Goal: Information Seeking & Learning: Check status

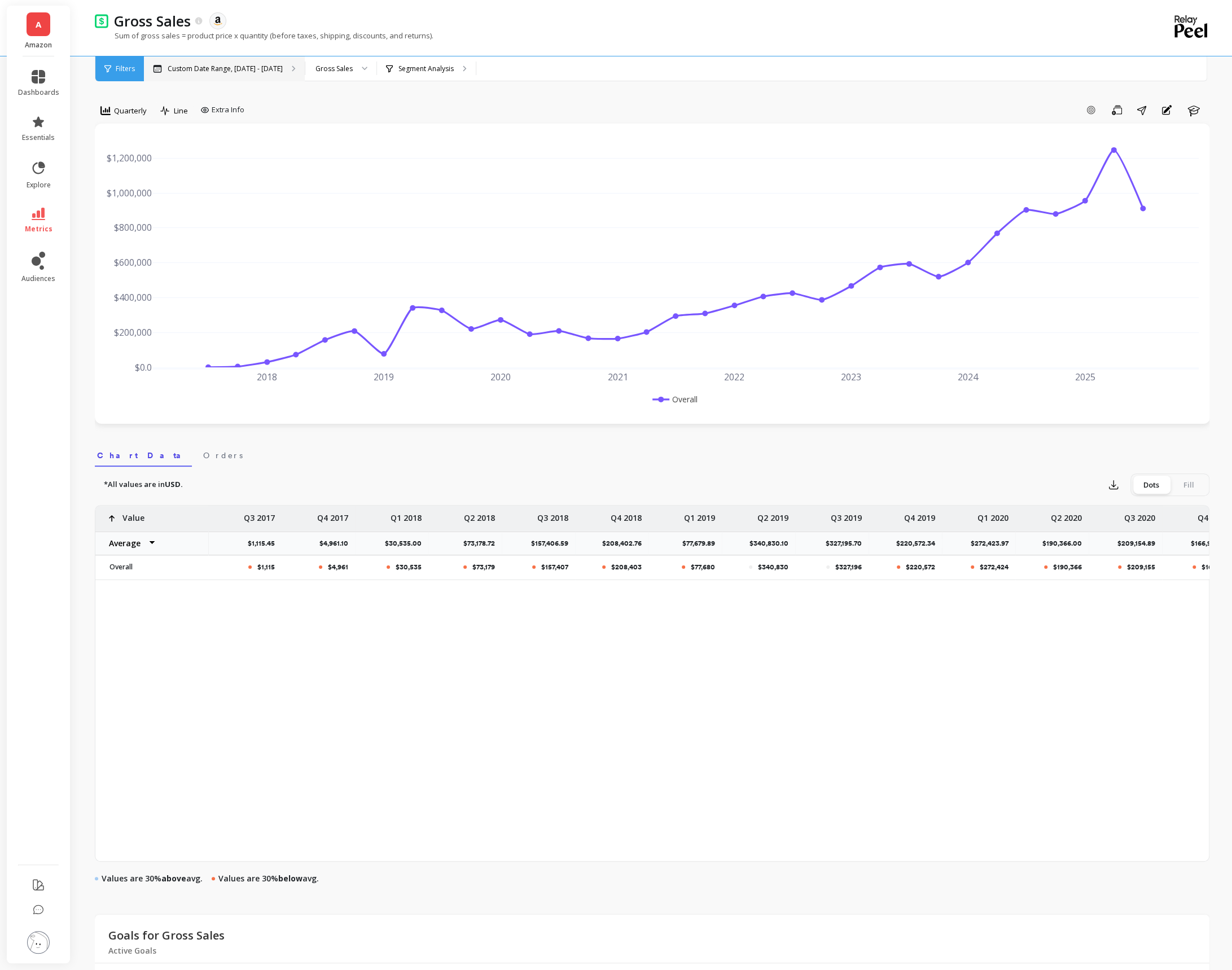
click at [305, 71] on div "Custom Date Range, [DATE] - [DATE]" at bounding box center [224, 69] width 161 height 25
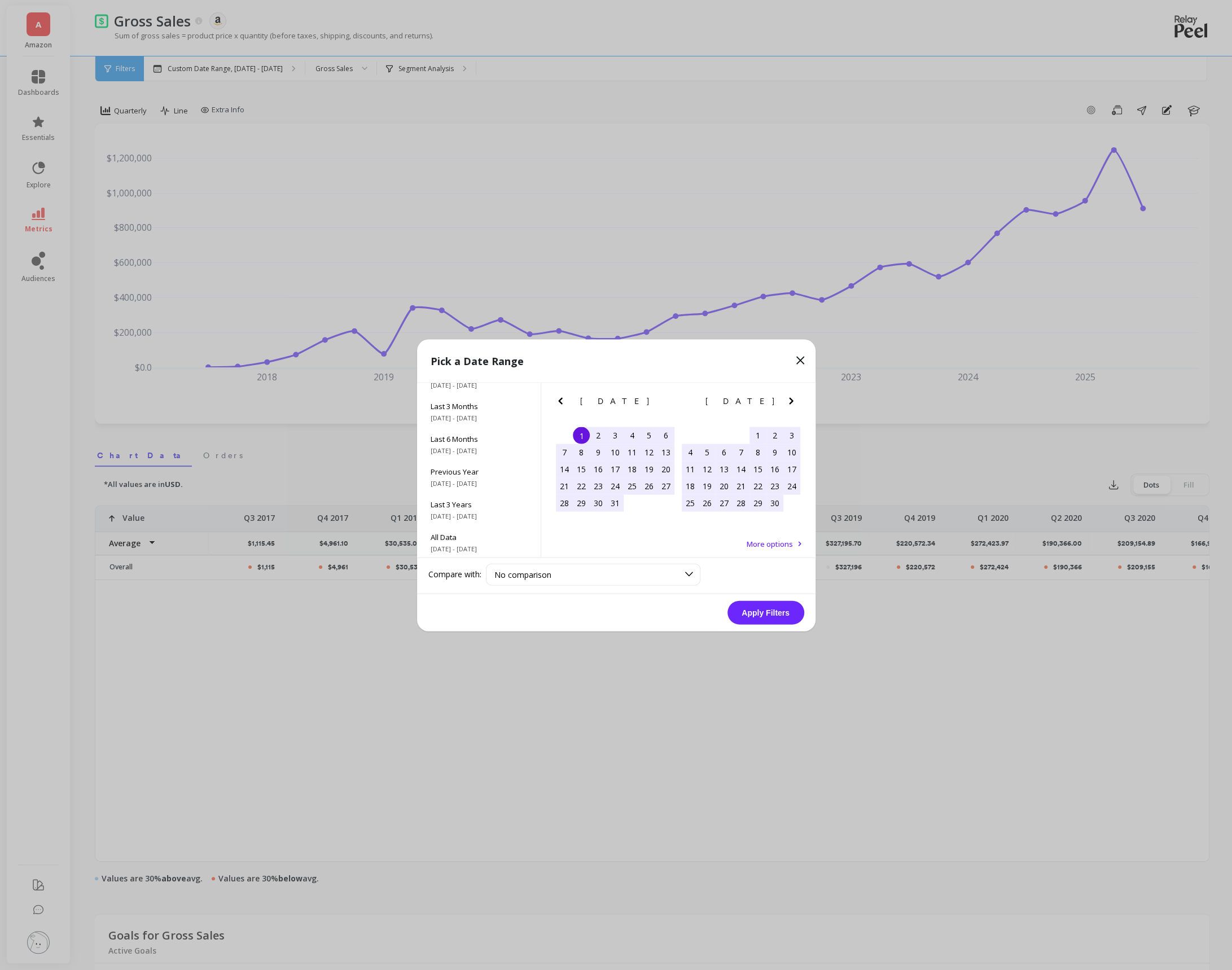
scroll to position [152, 0]
click at [465, 502] on span "Last 3 Years" at bounding box center [479, 503] width 97 height 10
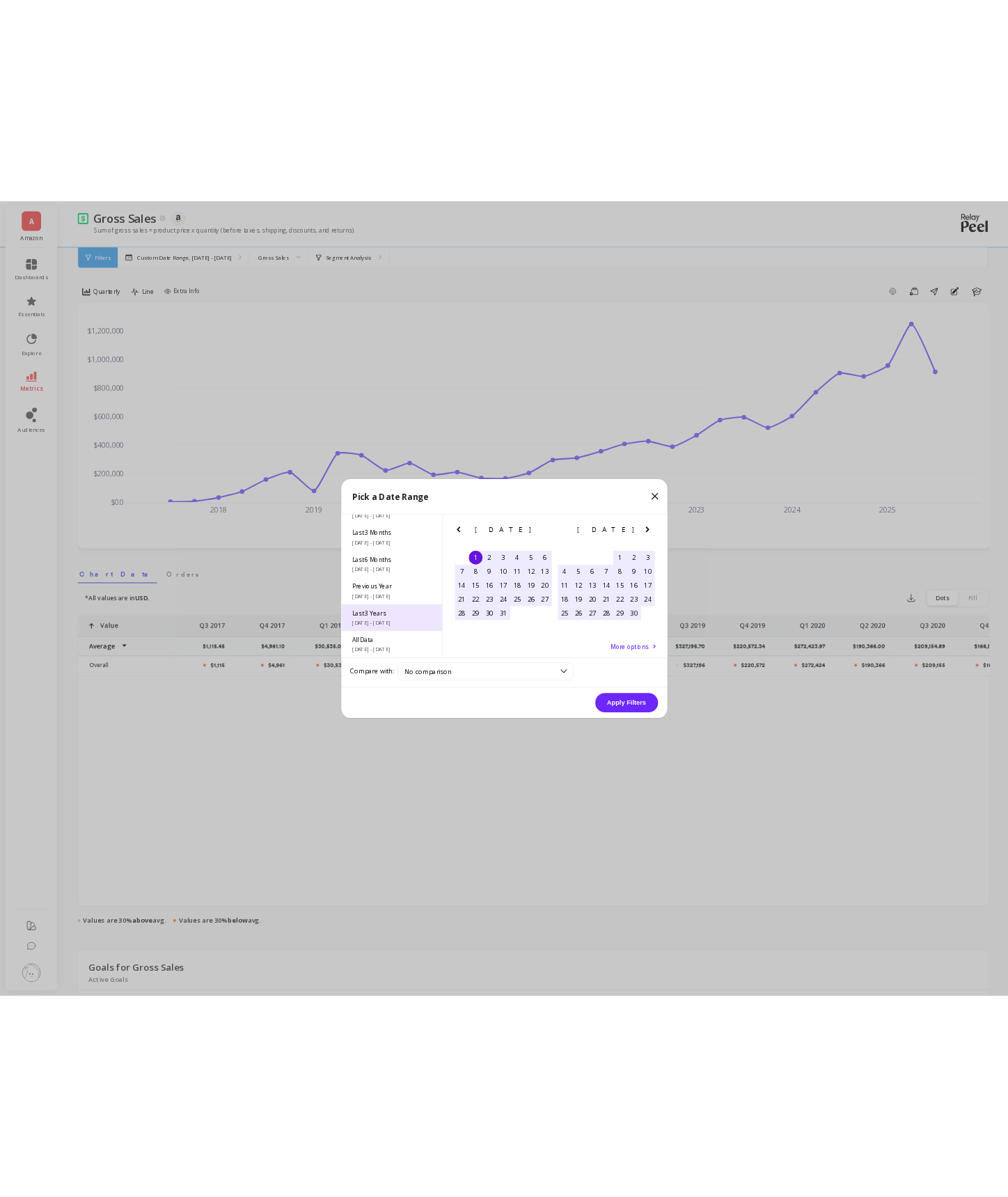
scroll to position [0, 0]
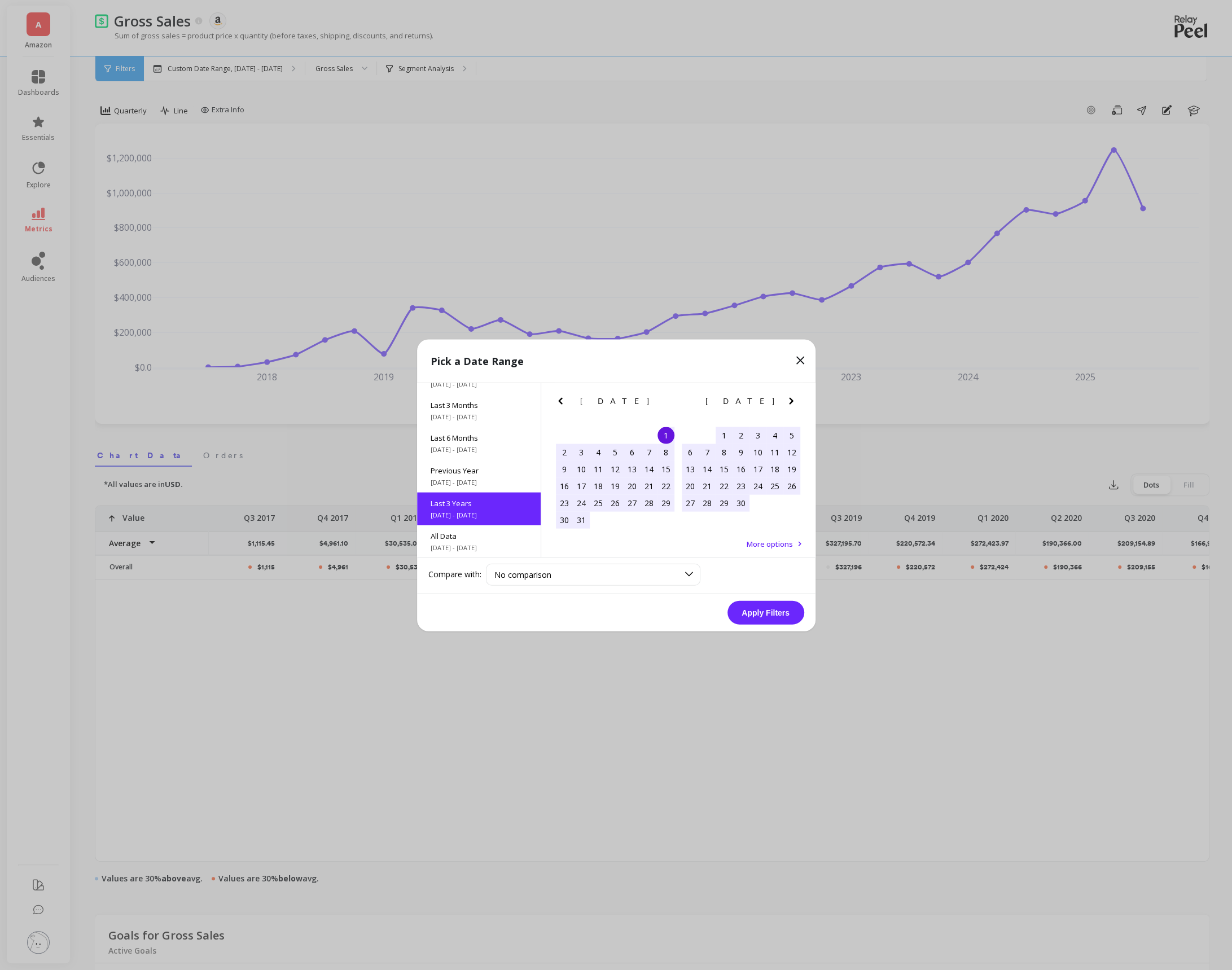
click at [769, 610] on button "Apply Filters" at bounding box center [766, 612] width 77 height 24
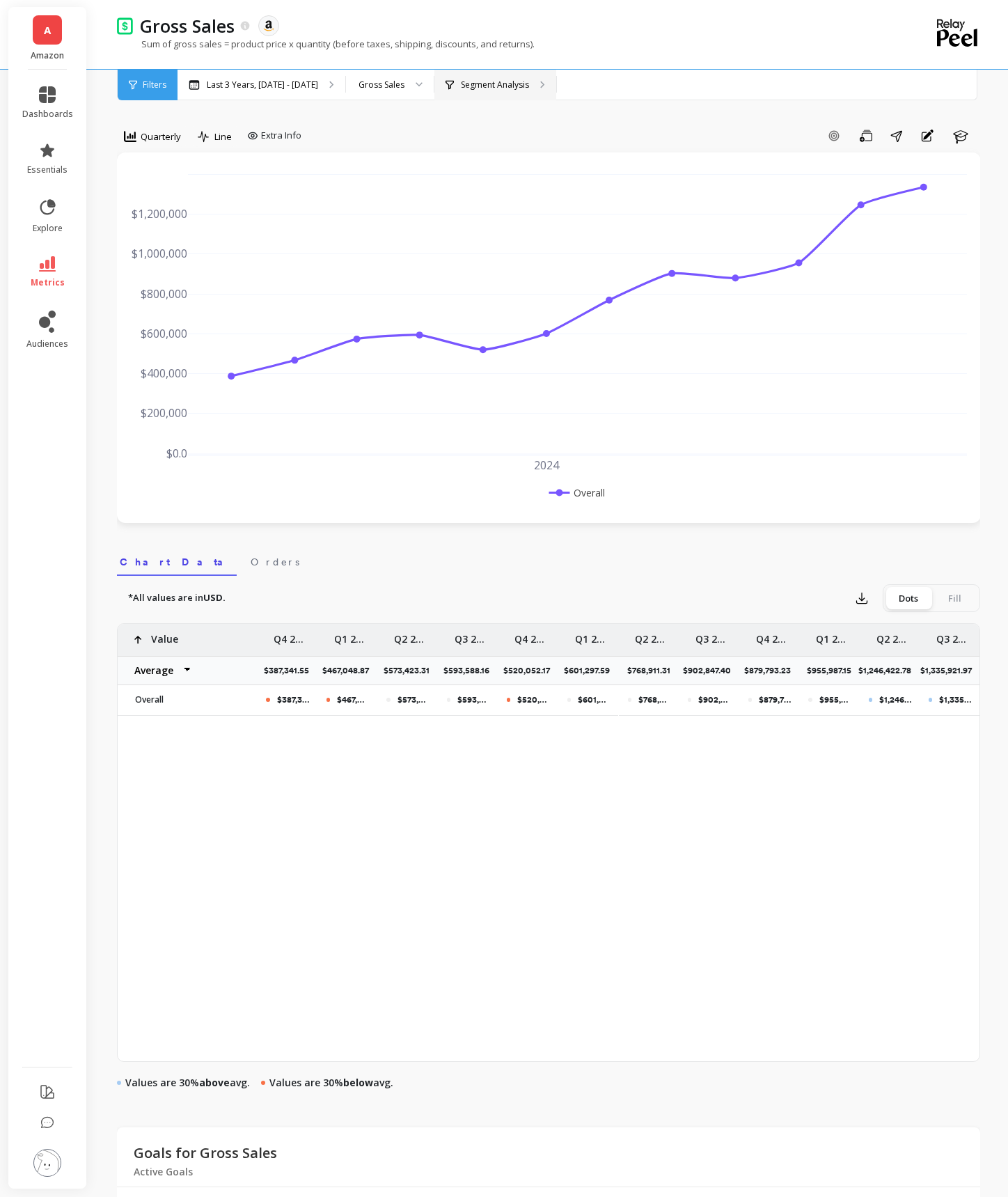
click at [454, 87] on icon at bounding box center [449, 85] width 8 height 10
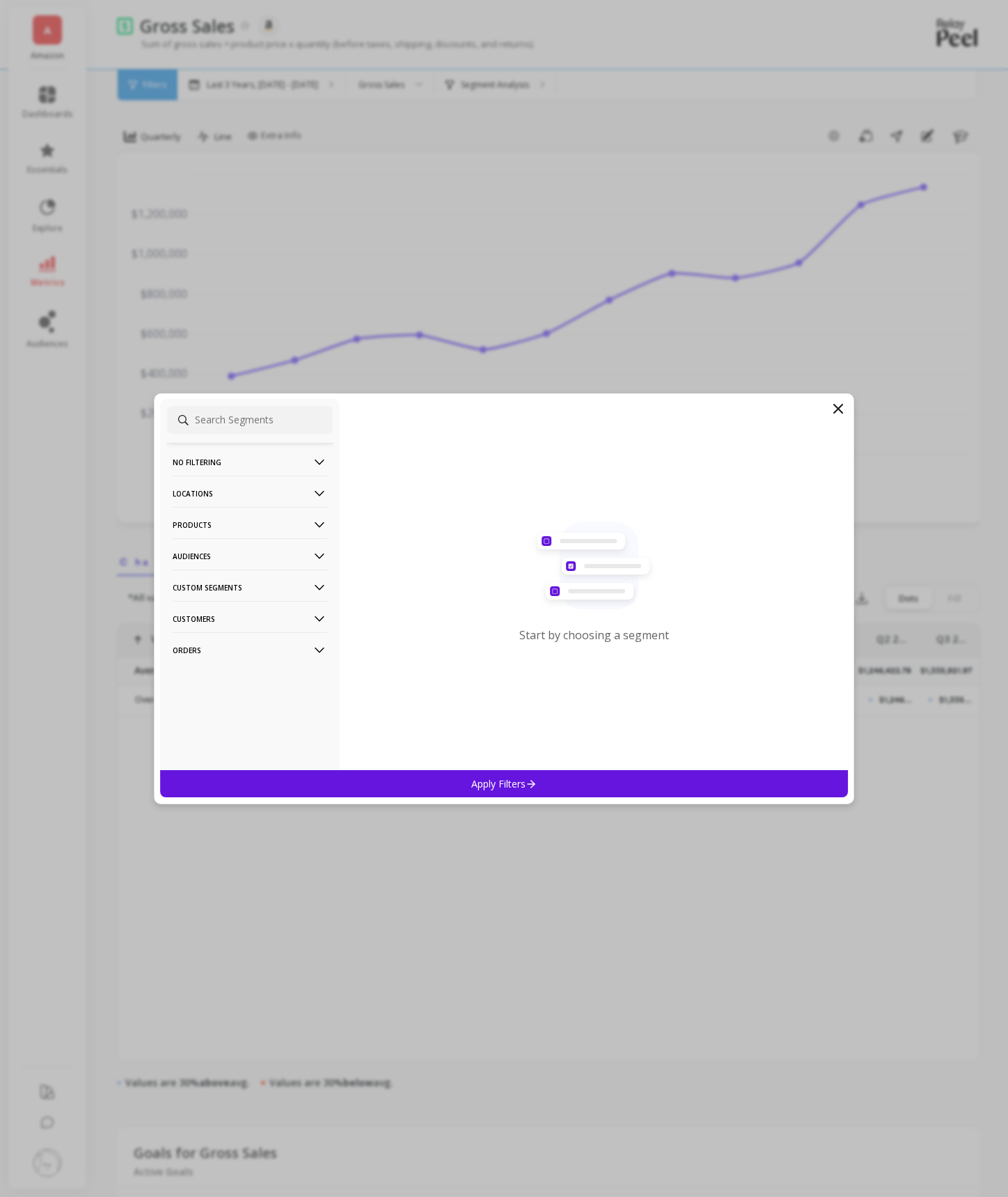
click at [291, 524] on p "Products" at bounding box center [250, 524] width 154 height 35
click at [278, 560] on div "ASIN" at bounding box center [250, 551] width 166 height 22
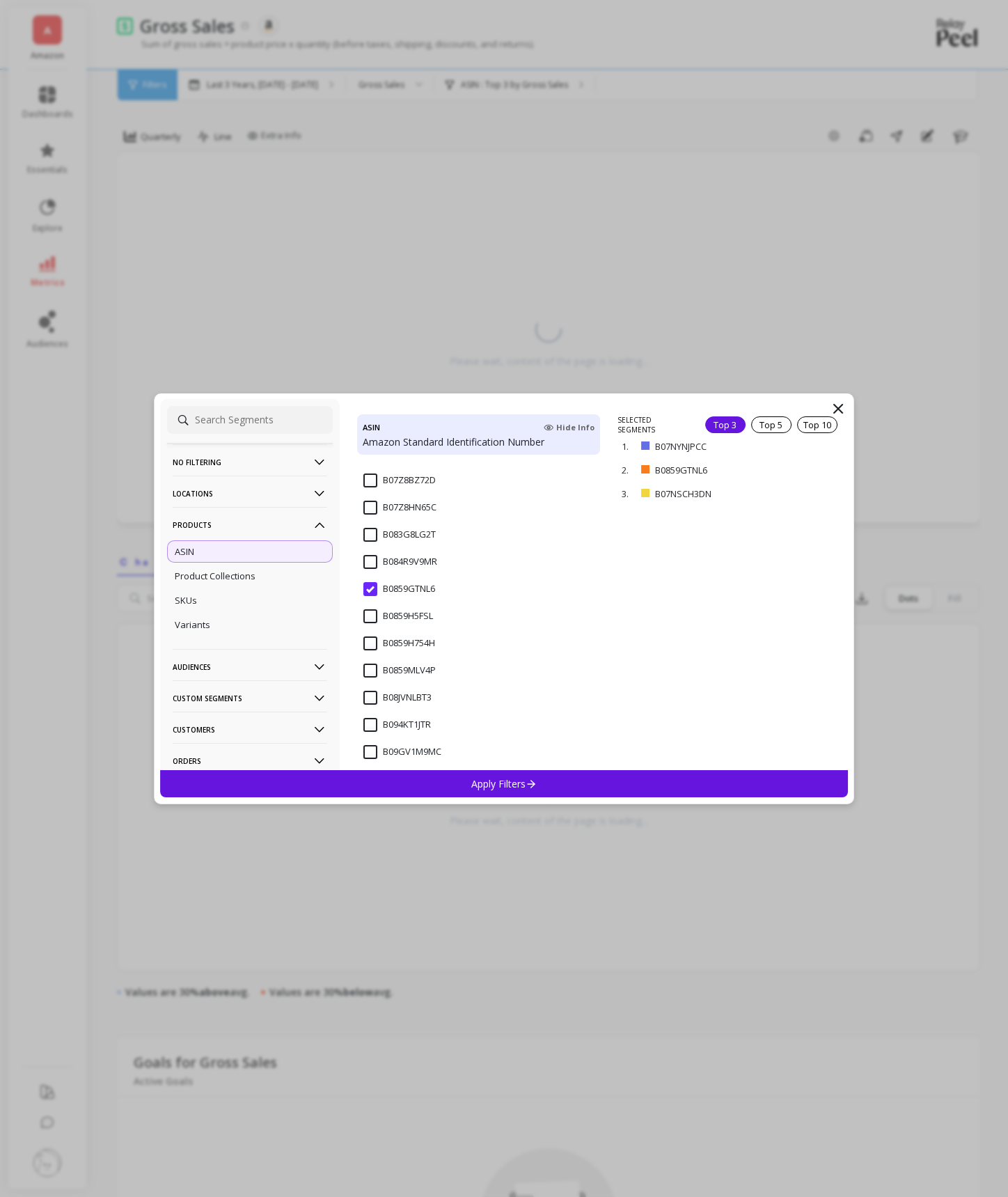
scroll to position [499, 0]
click at [278, 597] on div "SKUs" at bounding box center [250, 600] width 166 height 22
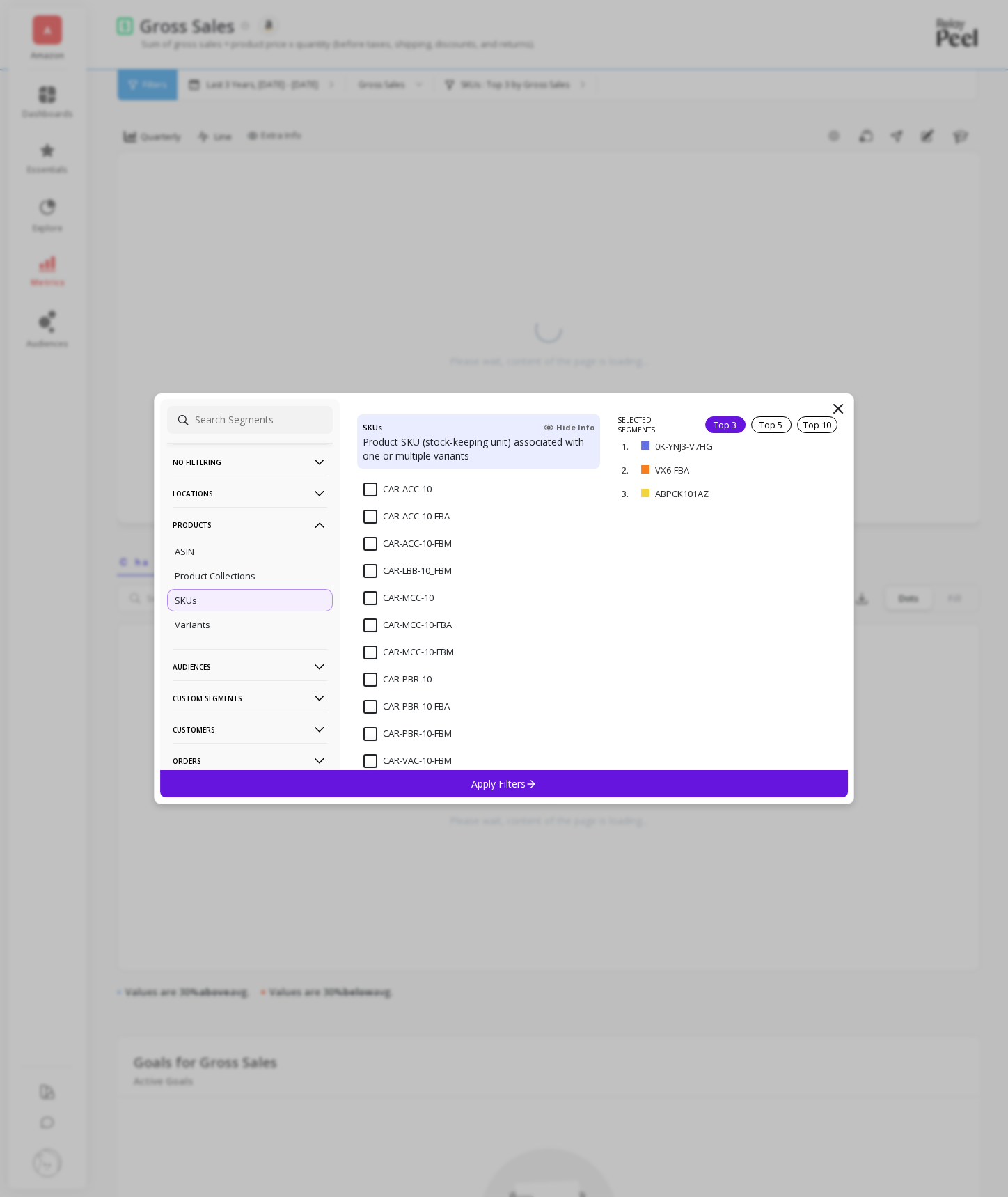
scroll to position [876, 0]
click at [376, 522] on input "CAR-ACC-10-FBA" at bounding box center [407, 524] width 86 height 14
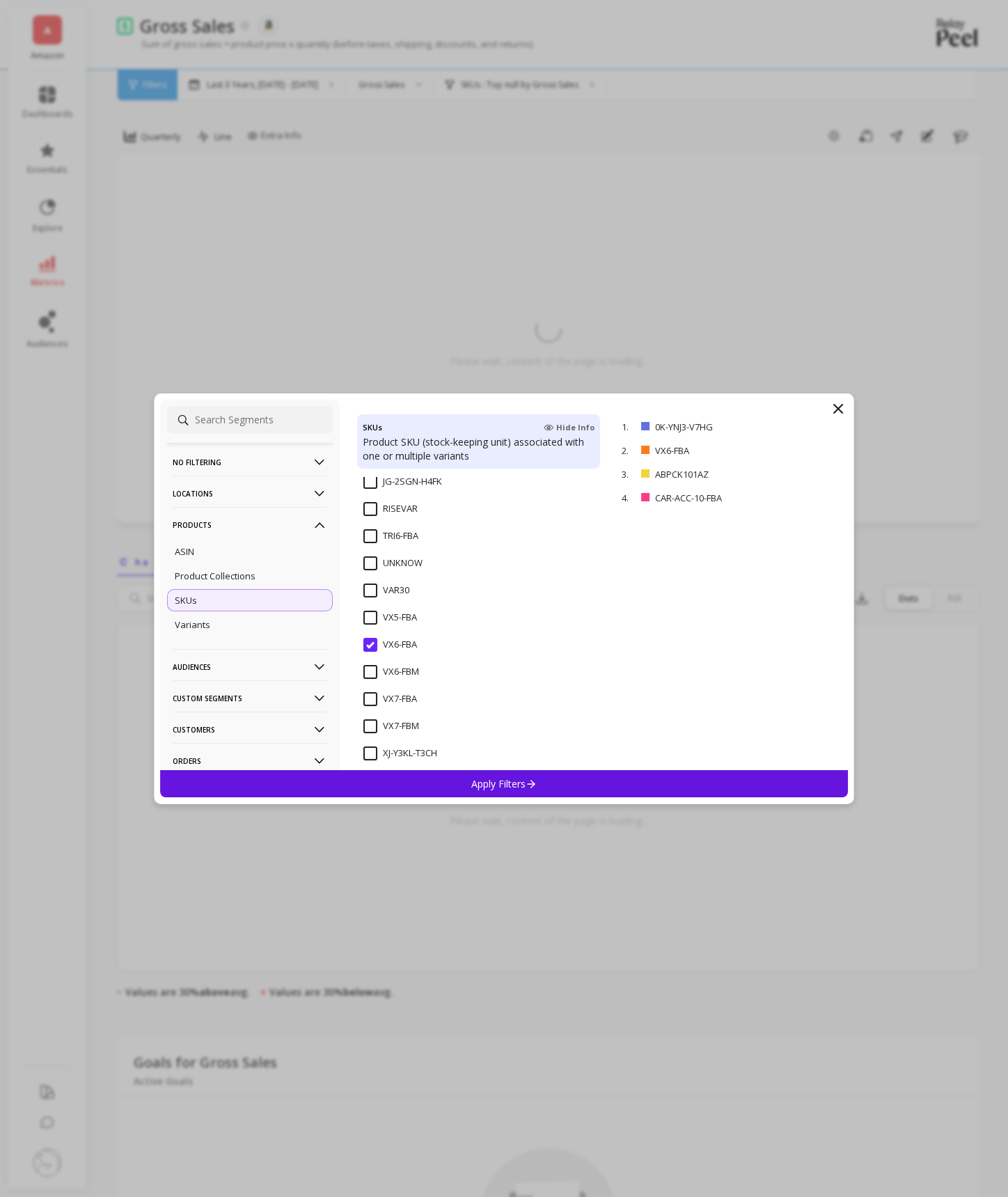
scroll to position [2558, 0]
click at [450, 779] on div "Apply Filters" at bounding box center [504, 784] width 688 height 28
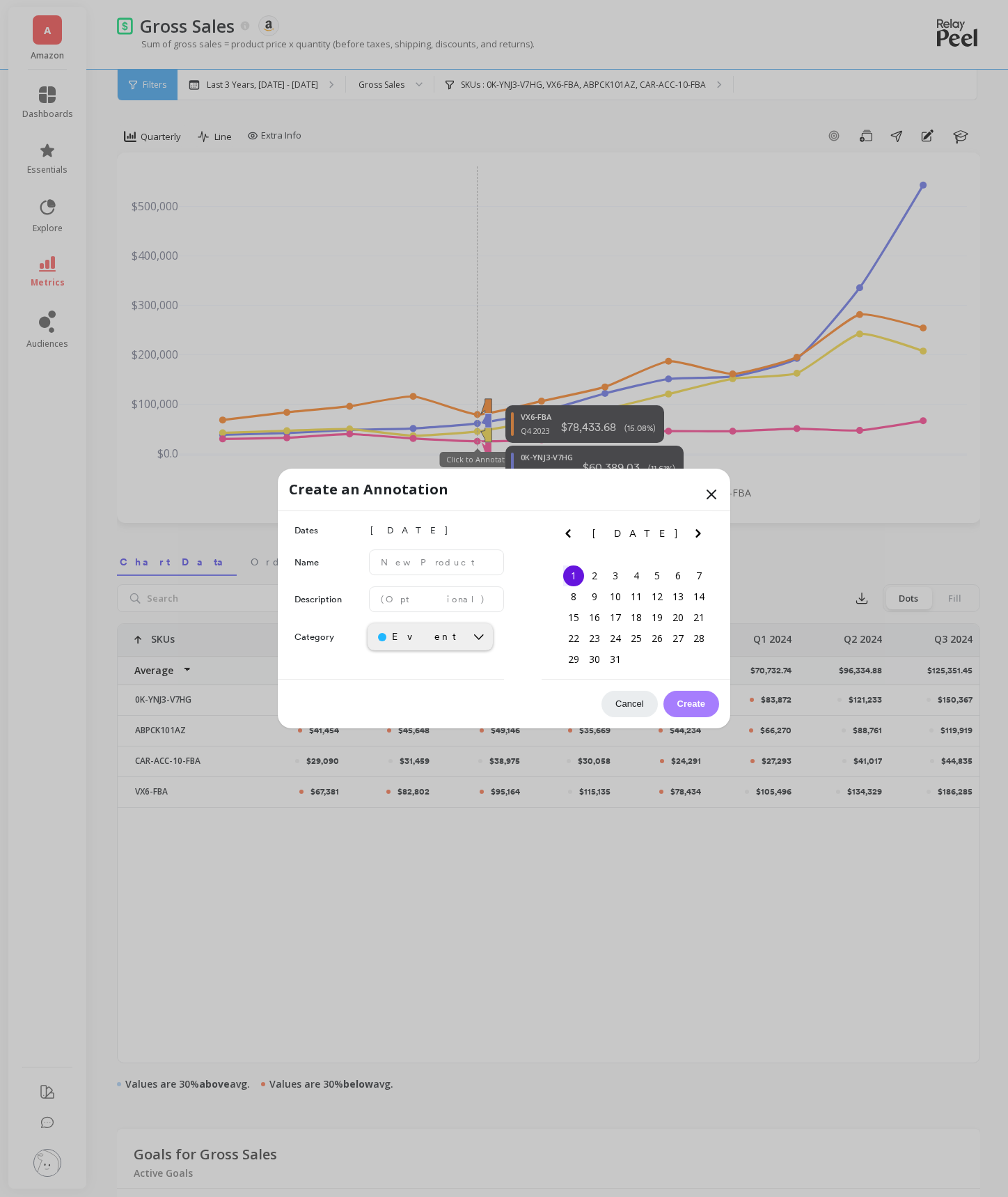
click at [711, 497] on icon at bounding box center [711, 495] width 17 height 17
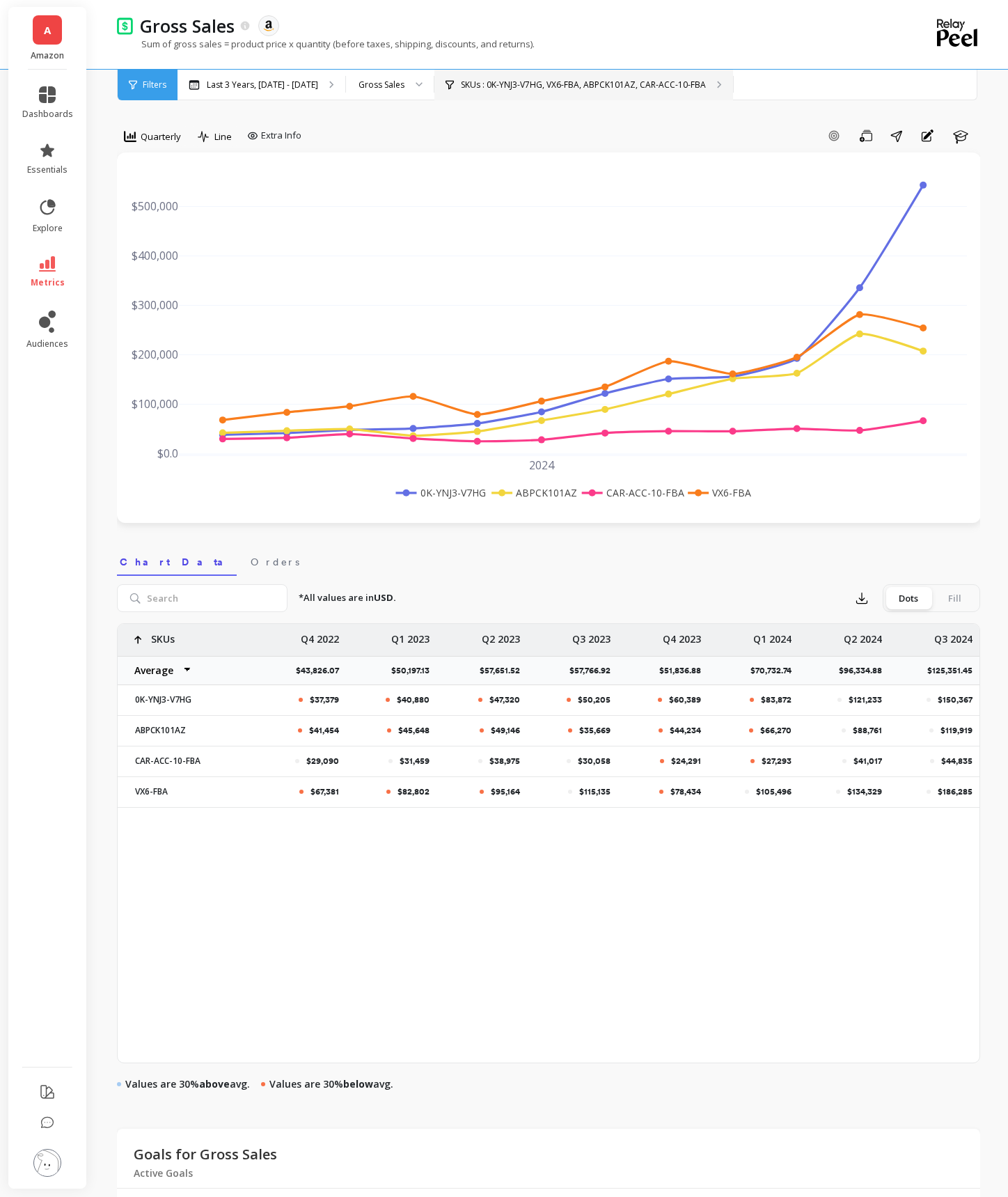
click at [507, 87] on p "SKUs : 0K-YNJ3-V7HG, VX6-FBA, ABPCK101AZ, CAR-ACC-10-FBA" at bounding box center [583, 85] width 245 height 11
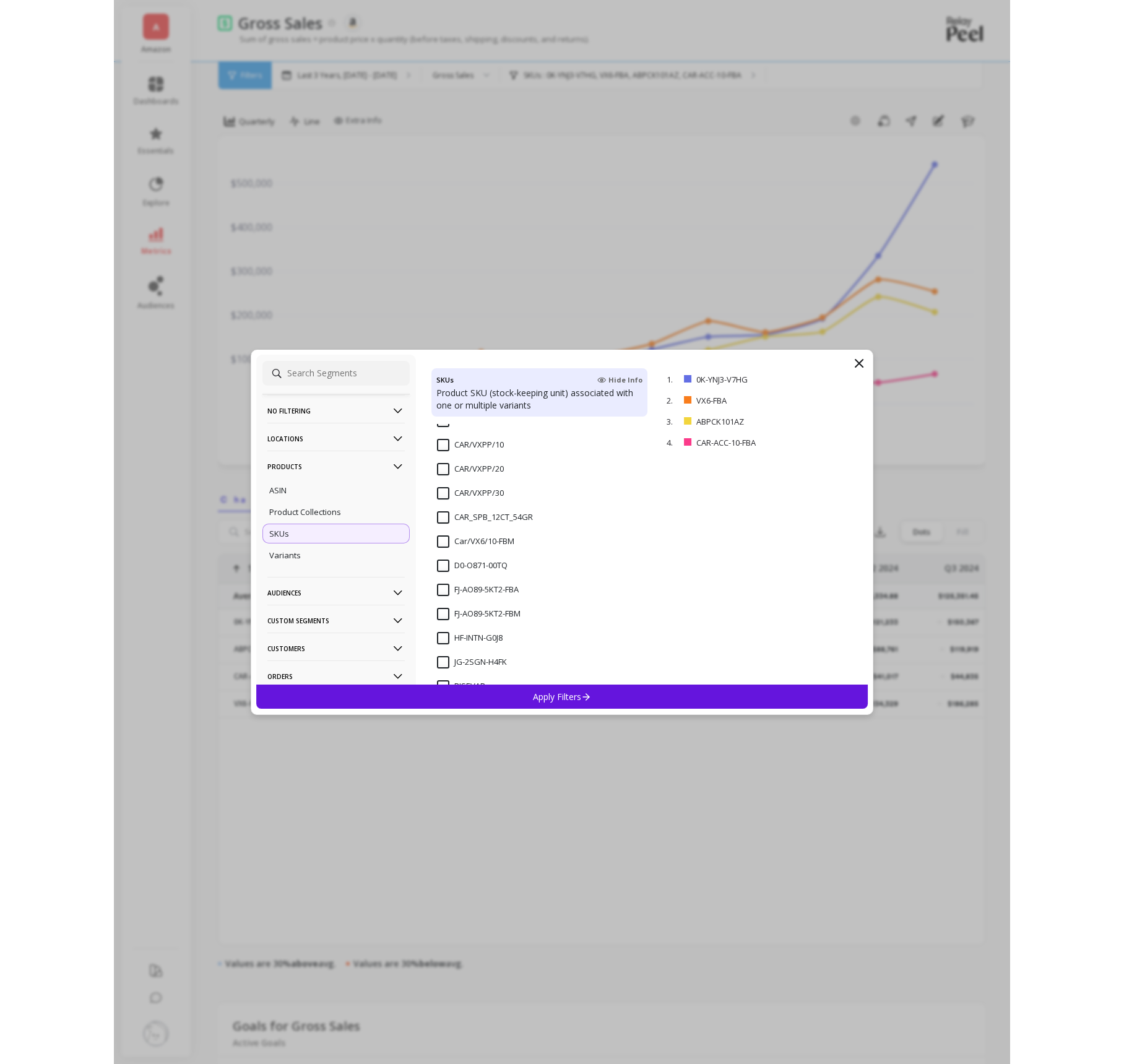
scroll to position [2034, 0]
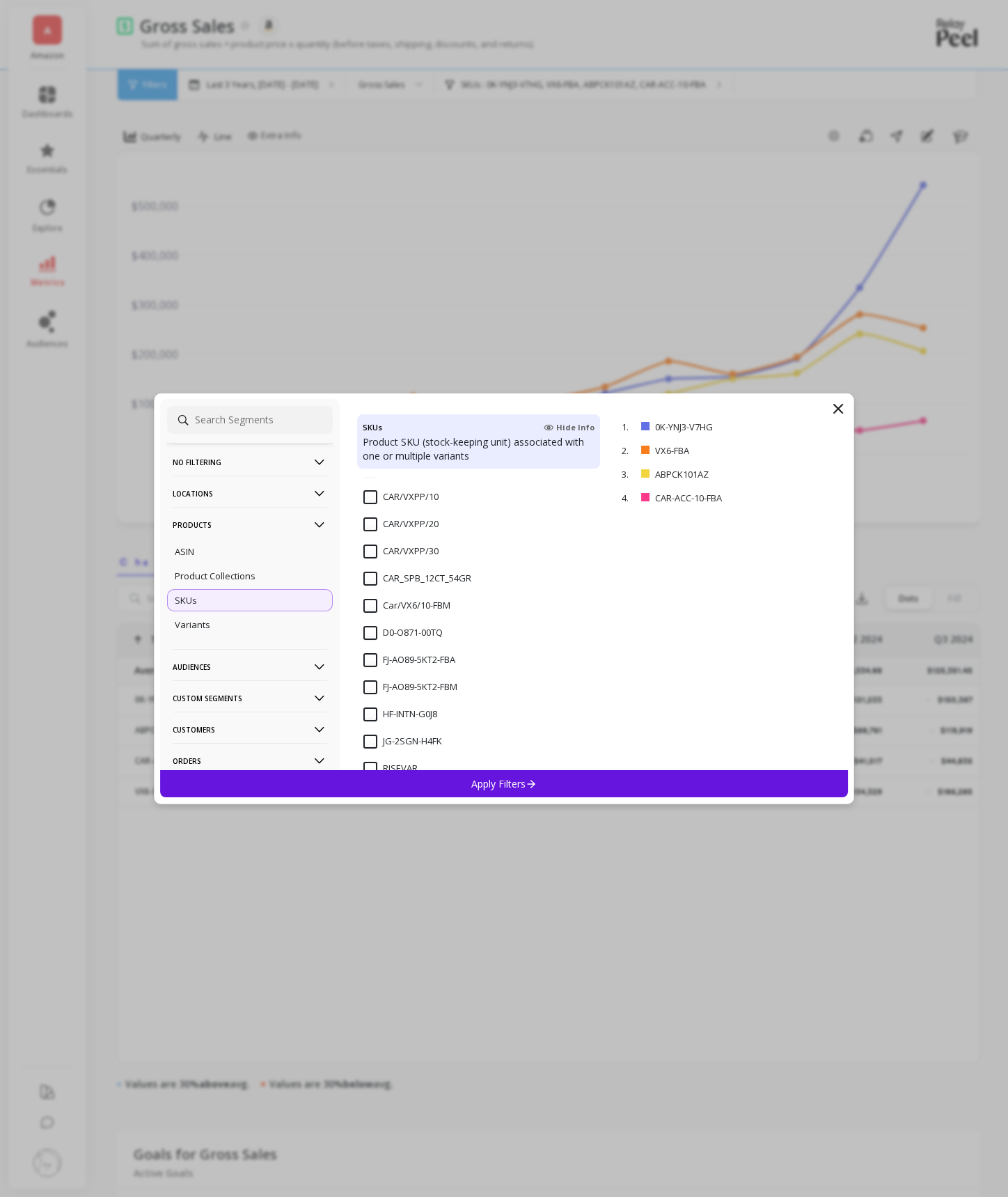
click at [369, 582] on input "CAR_SPB_12CT_54GR" at bounding box center [417, 579] width 108 height 14
click at [540, 780] on div "Apply Filters" at bounding box center [504, 784] width 688 height 28
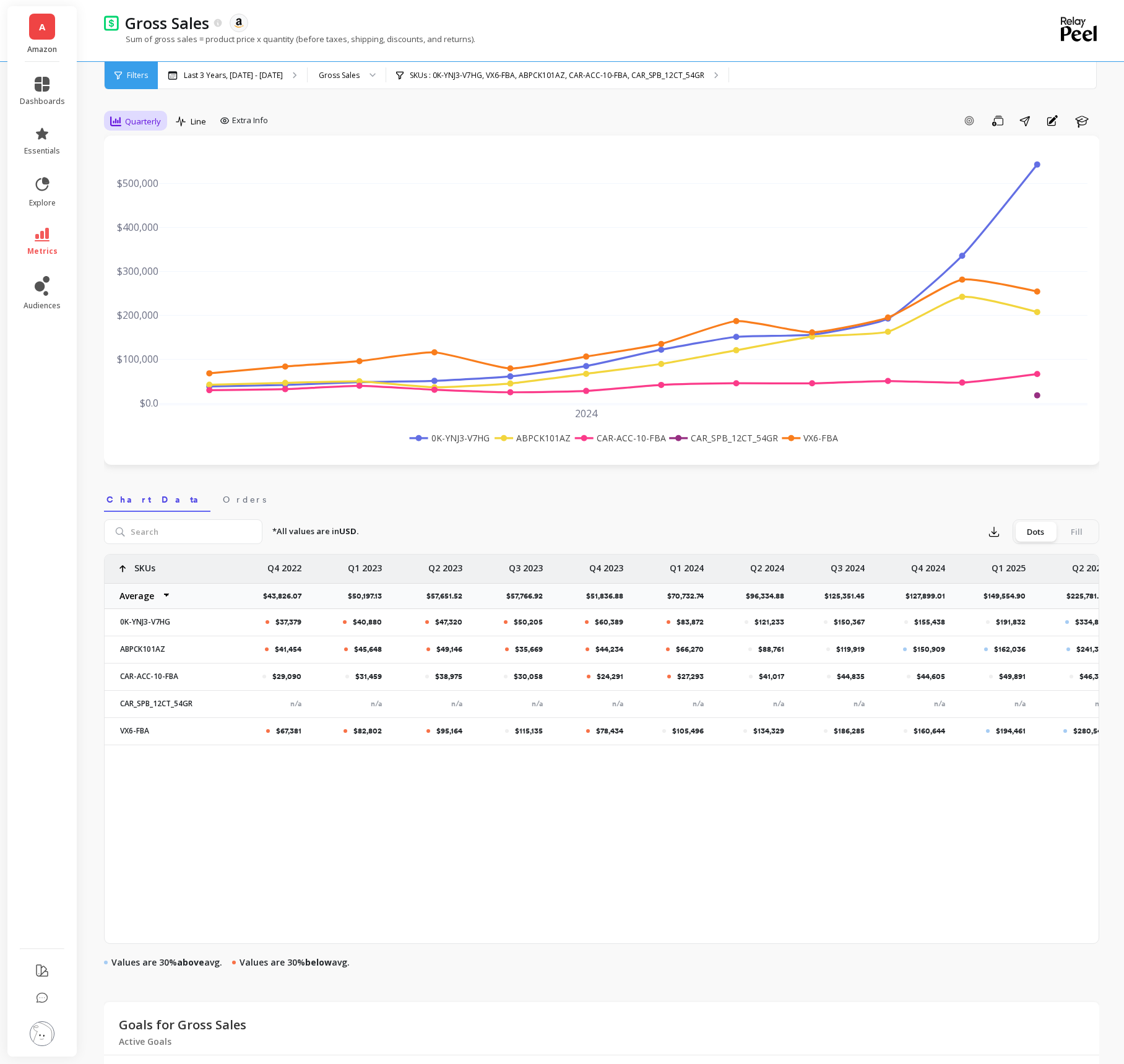
click at [147, 120] on span "Quarterly" at bounding box center [143, 121] width 36 height 12
click at [128, 226] on div "30-day rolling" at bounding box center [150, 227] width 71 height 12
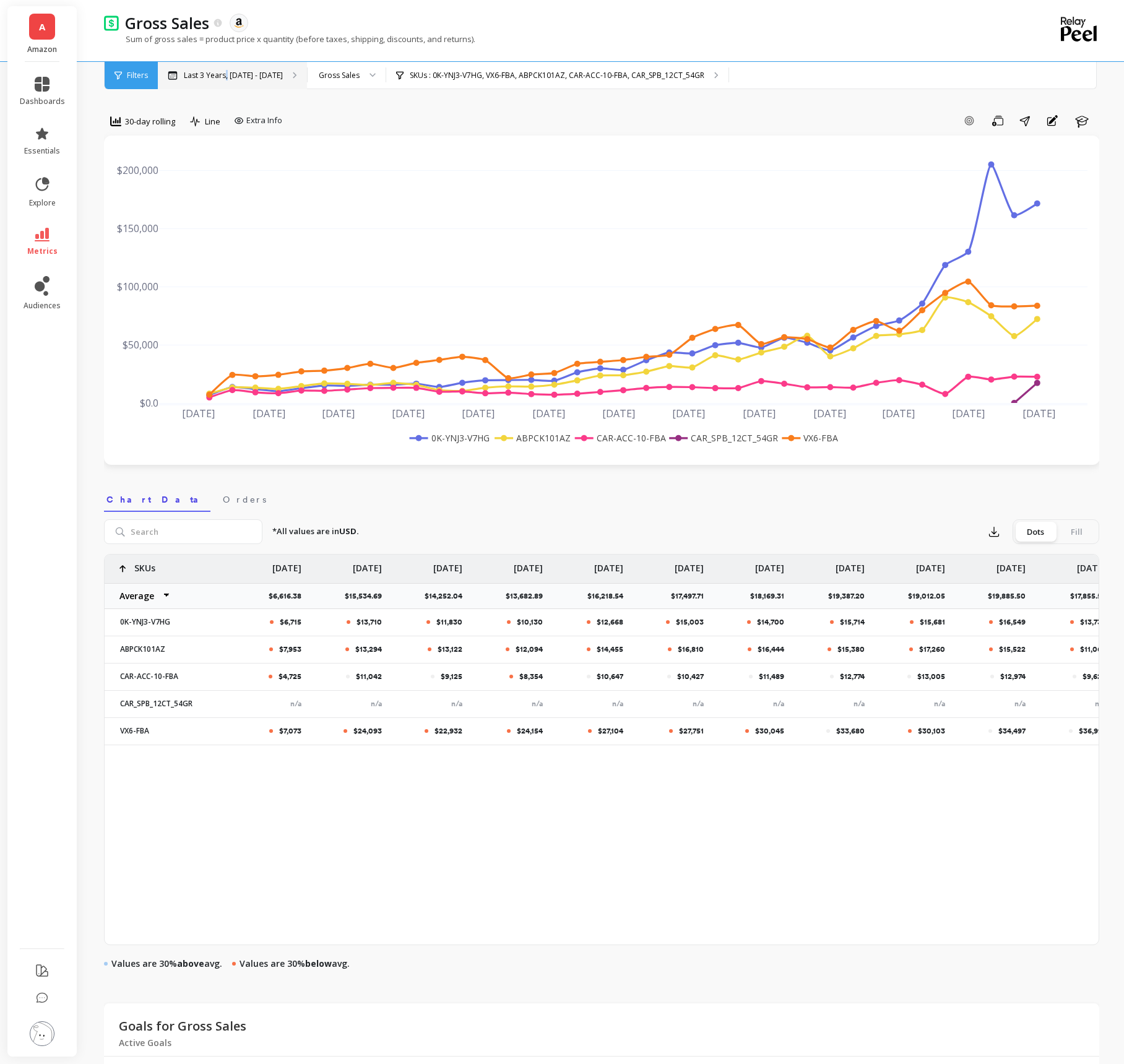
click at [224, 73] on p "Last 3 Years, [DATE] - [DATE]" at bounding box center [234, 75] width 99 height 10
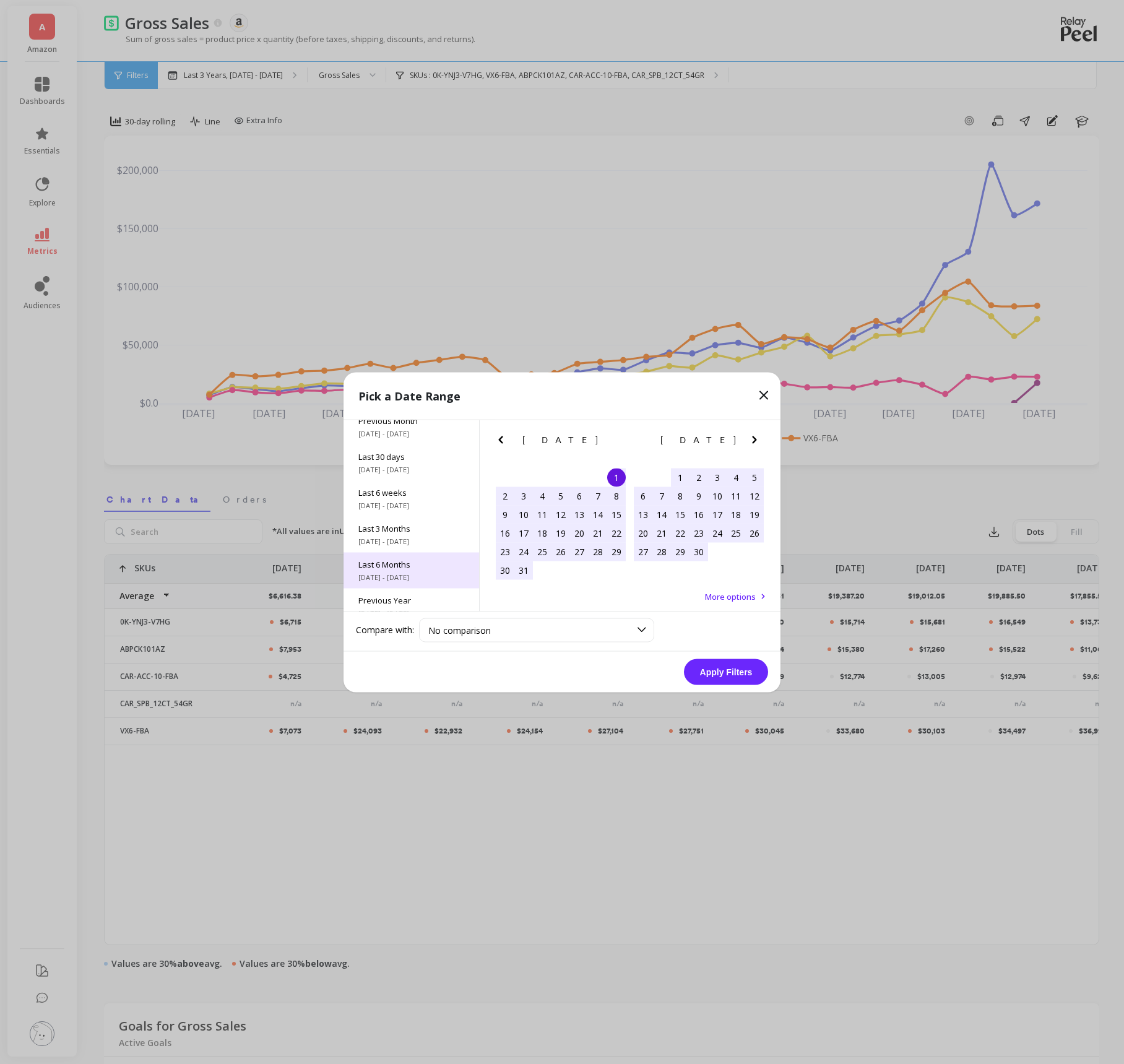
click at [405, 562] on span "Last 6 Months" at bounding box center [411, 564] width 106 height 11
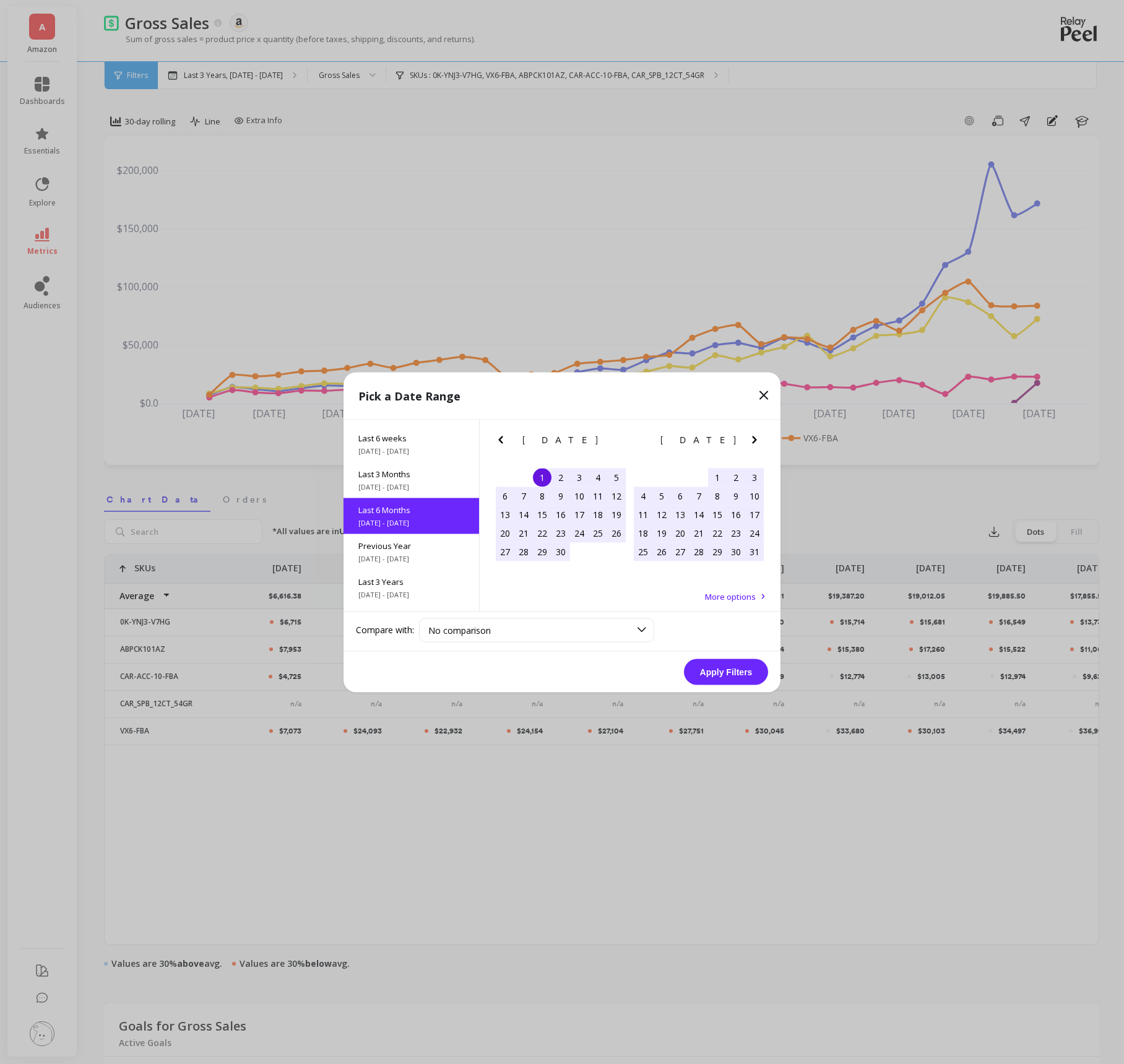
click at [729, 669] on button "Apply Filters" at bounding box center [726, 671] width 84 height 26
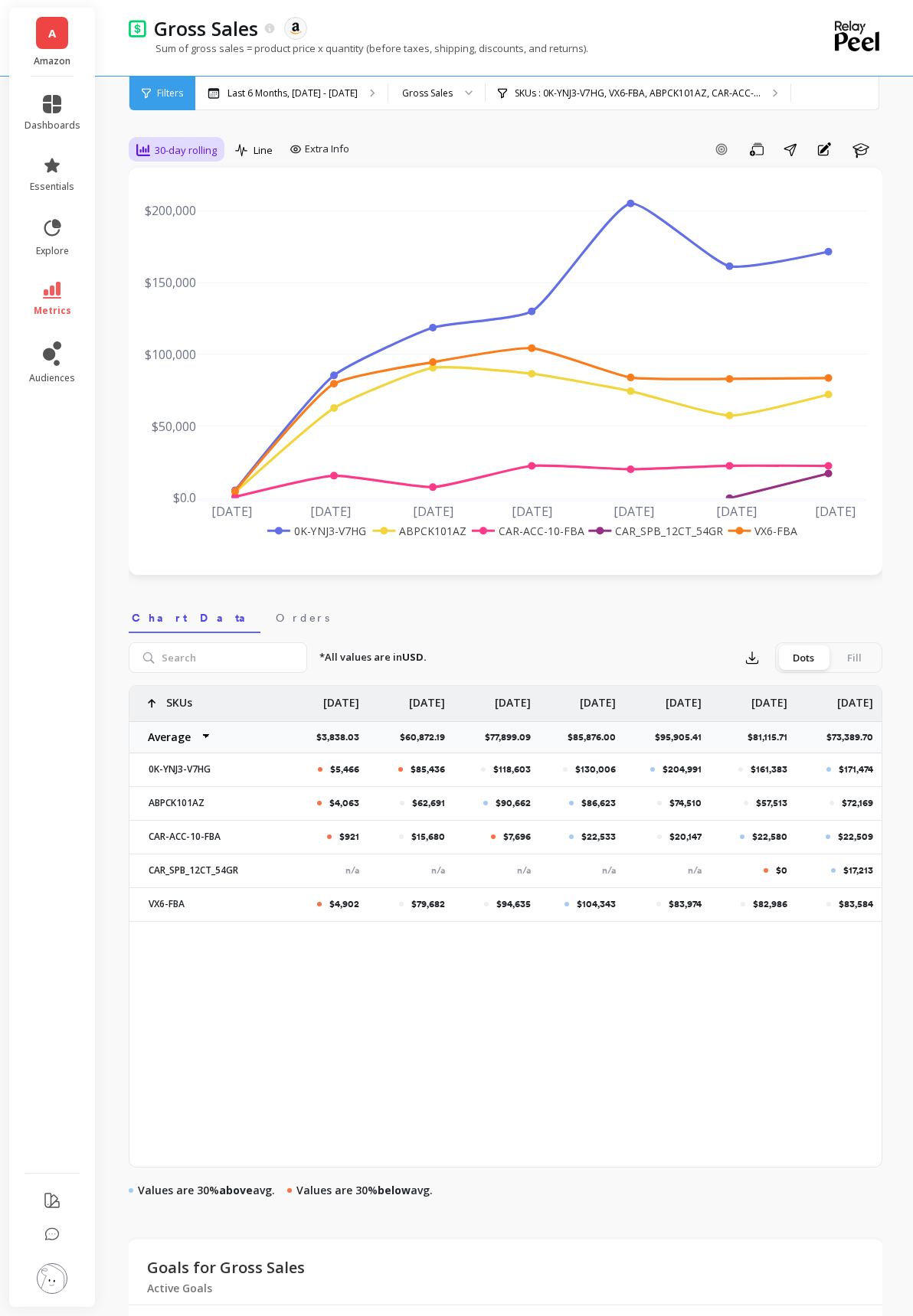
click at [198, 146] on span "30-day rolling" at bounding box center [186, 150] width 62 height 14
click at [179, 378] on div "7-day rolling" at bounding box center [186, 388] width 106 height 27
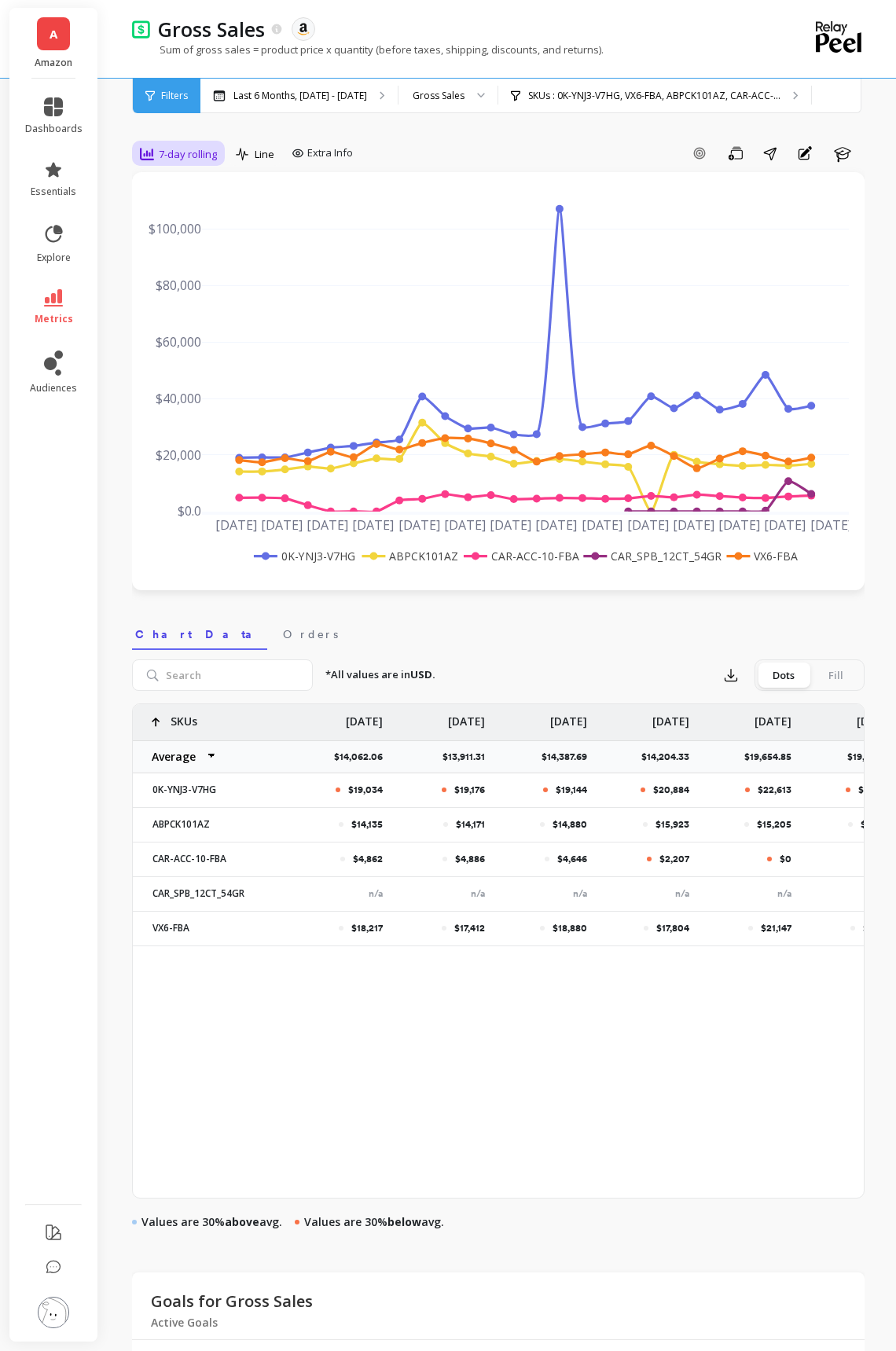
click at [165, 163] on div "7-day rolling" at bounding box center [178, 154] width 77 height 19
click at [189, 349] on div "30-day rolling" at bounding box center [191, 347] width 90 height 15
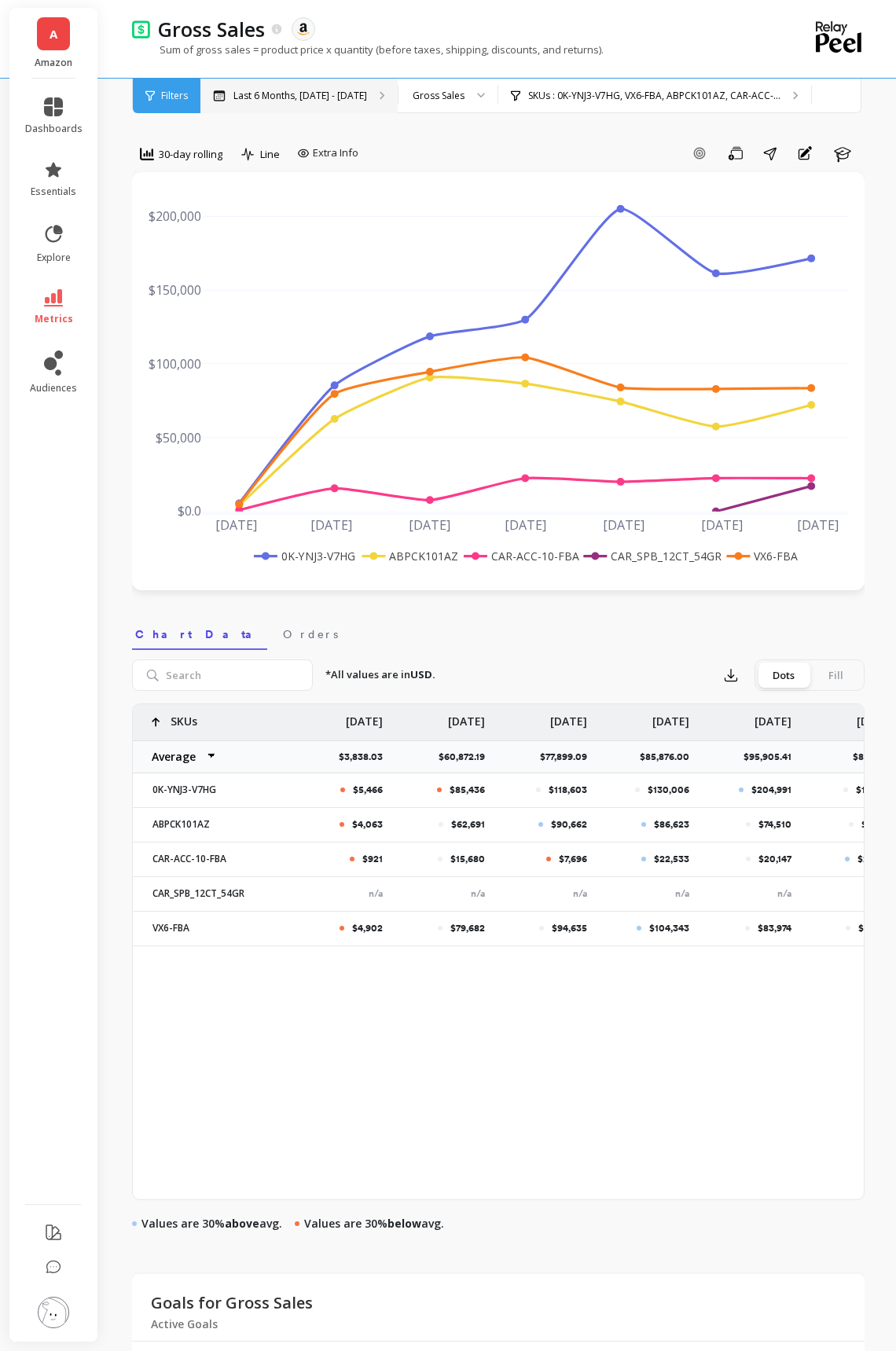
click at [262, 93] on p "Last 6 Months, [DATE] - [DATE]" at bounding box center [300, 96] width 134 height 13
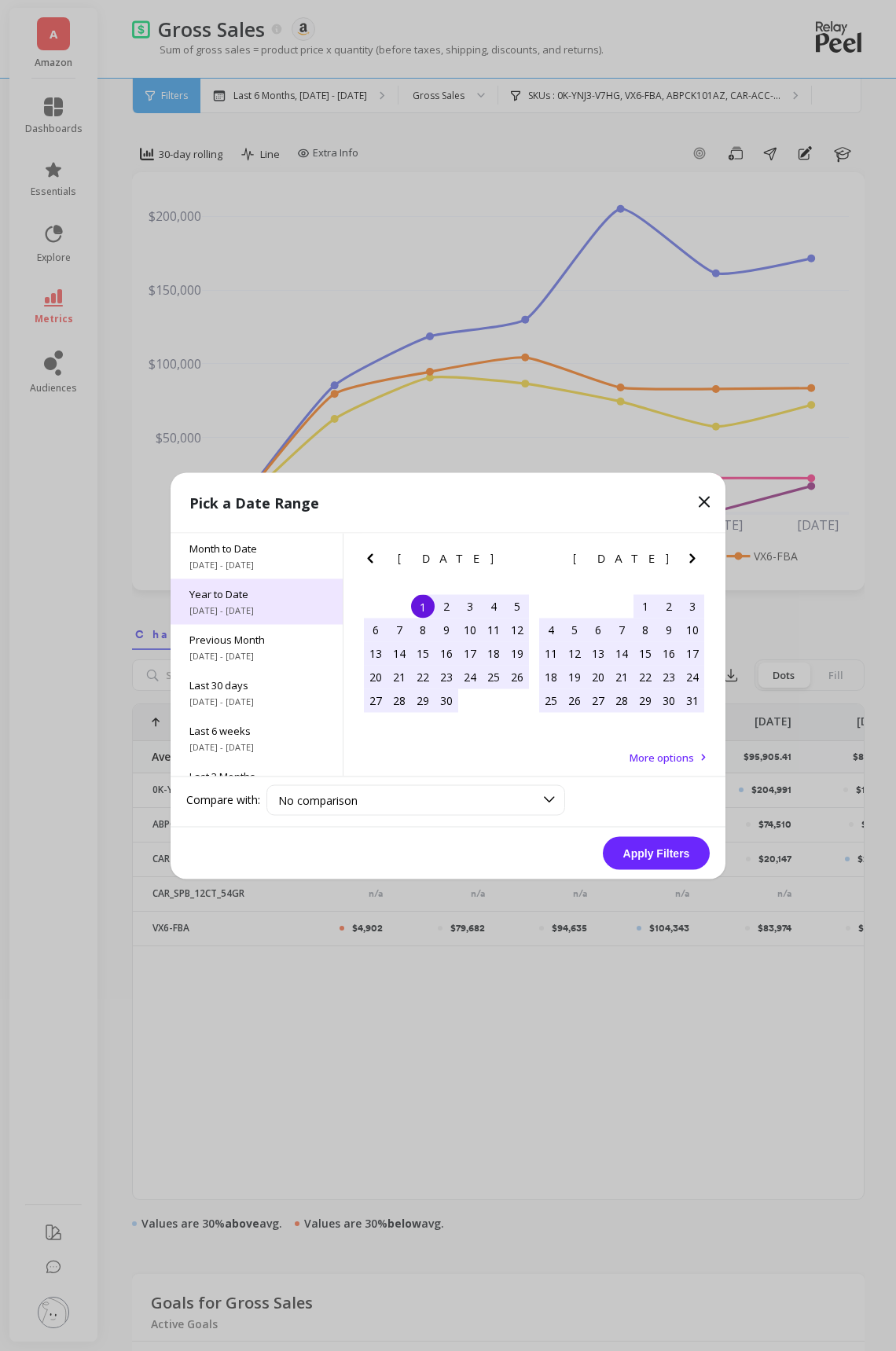
click at [254, 614] on span "[DATE] - [DATE]" at bounding box center [257, 610] width 135 height 13
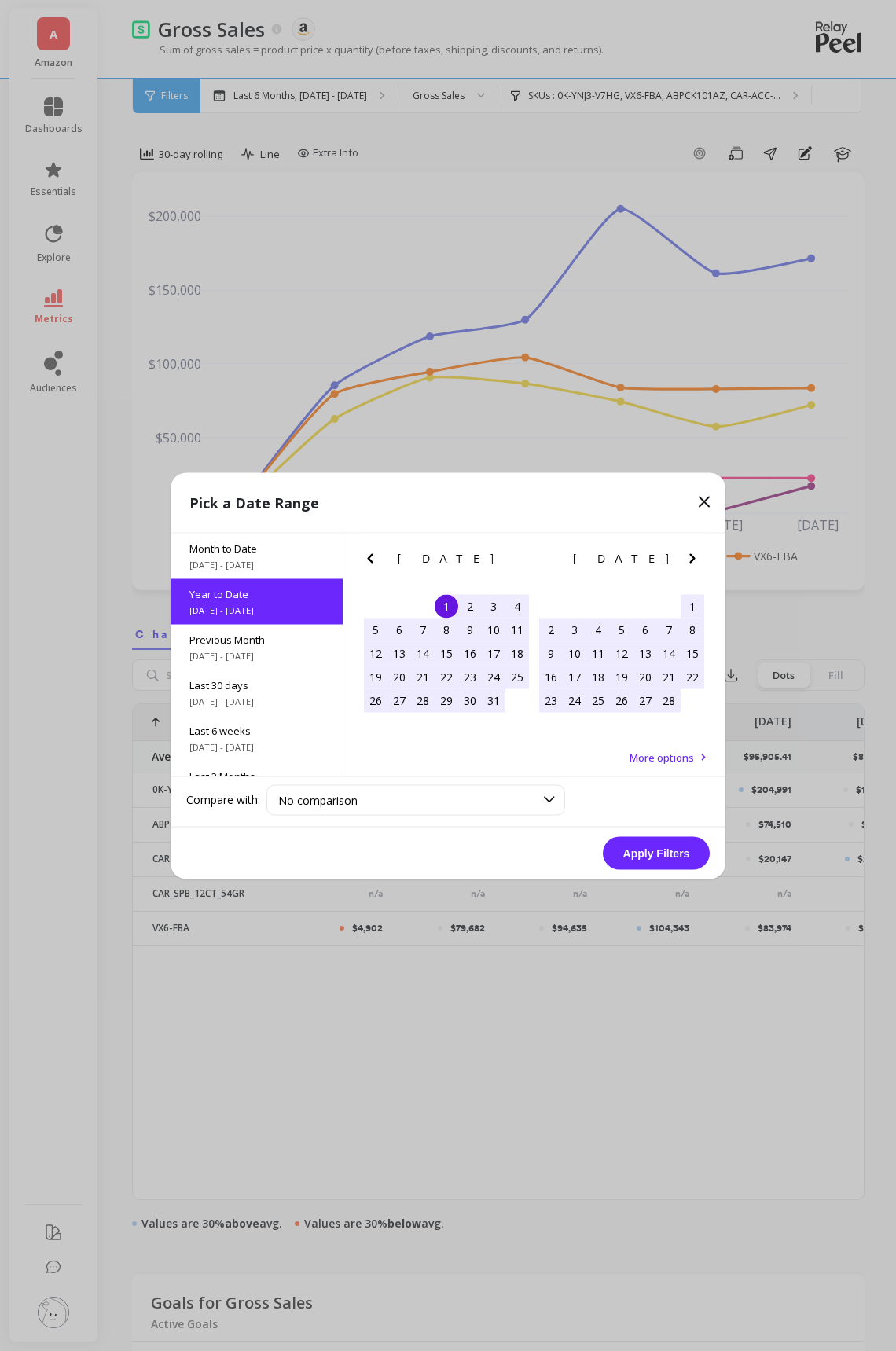
click at [650, 839] on button "Apply Filters" at bounding box center [656, 852] width 107 height 33
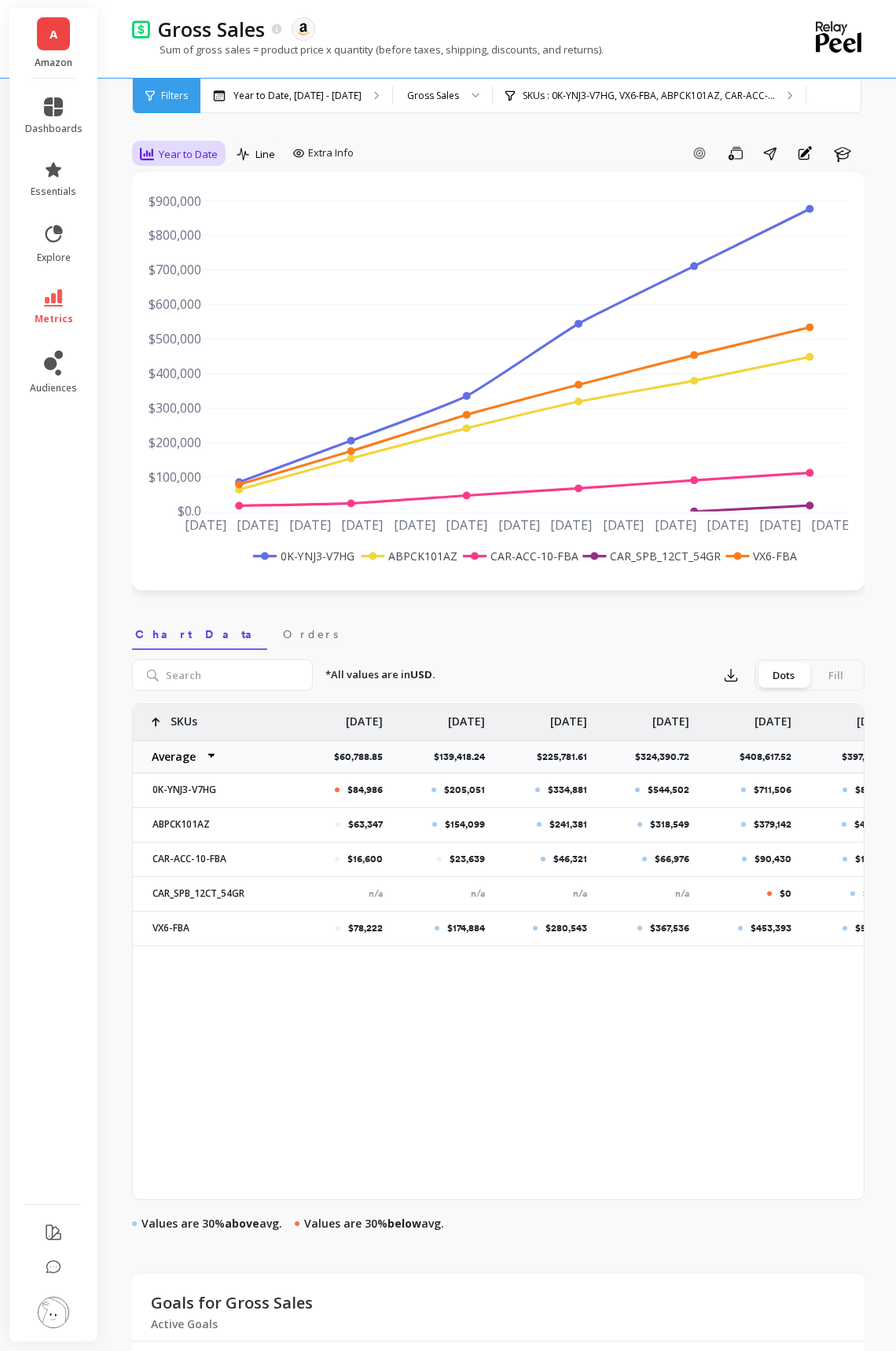
click at [194, 154] on span "Year to Date" at bounding box center [188, 154] width 59 height 15
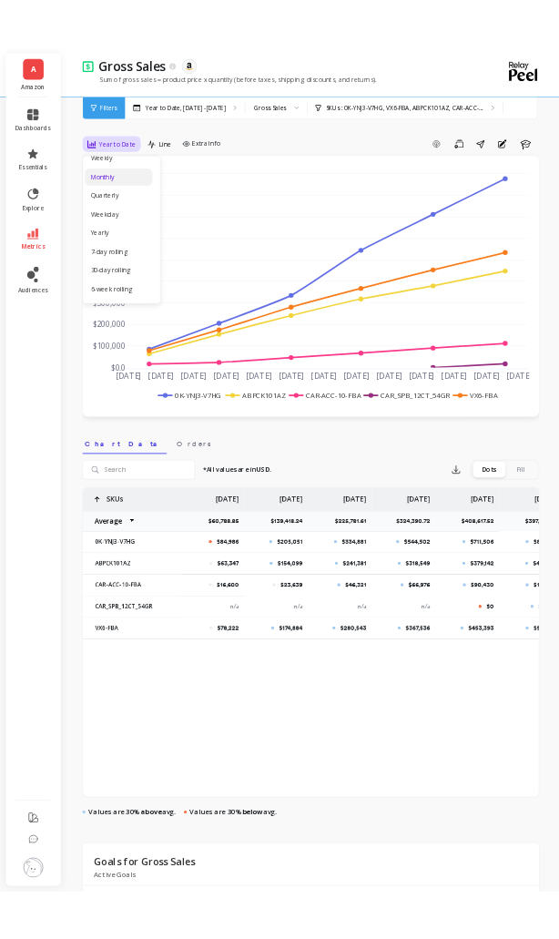
scroll to position [182, 0]
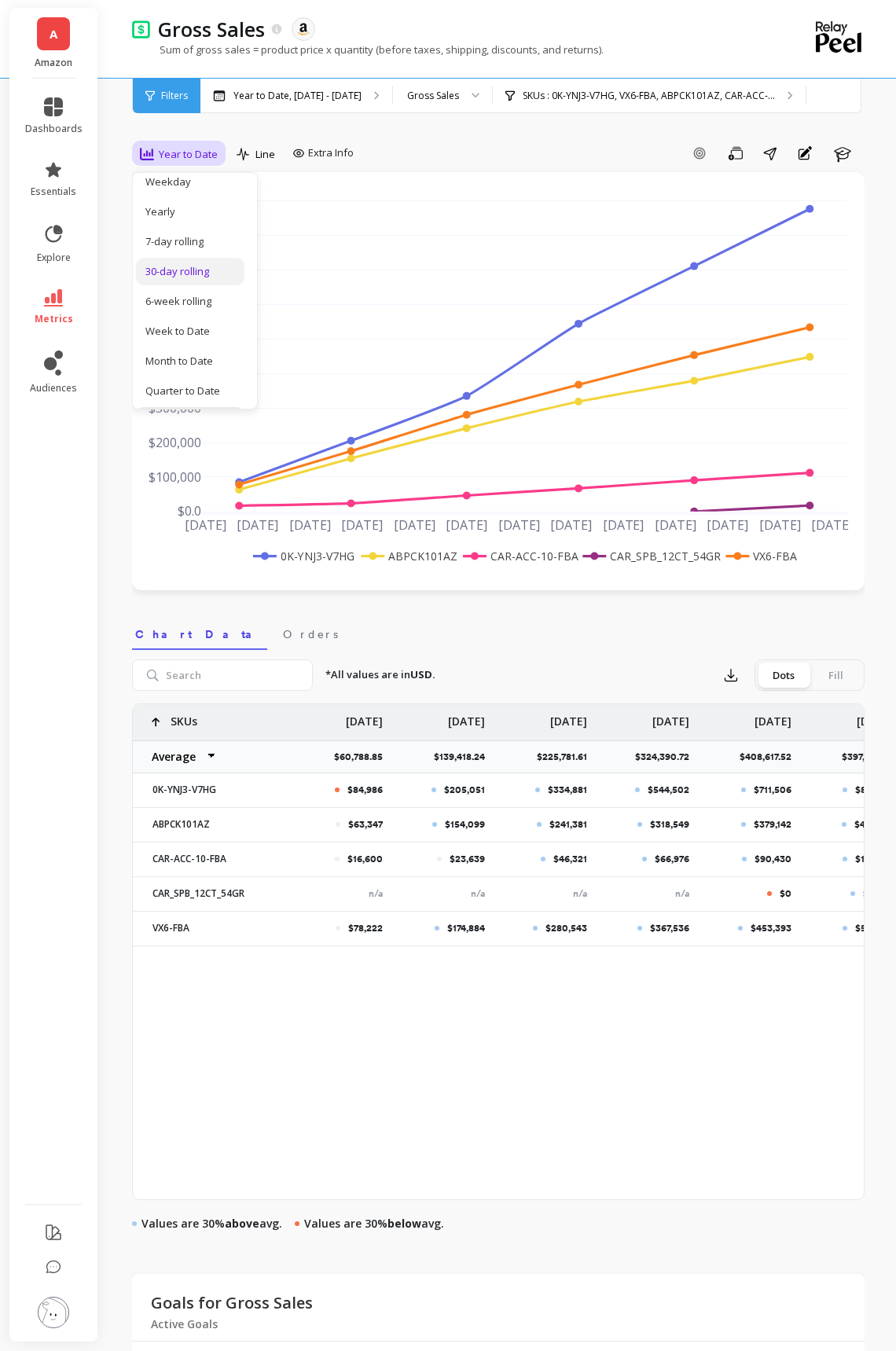
click at [188, 270] on div "30-day rolling" at bounding box center [191, 271] width 90 height 15
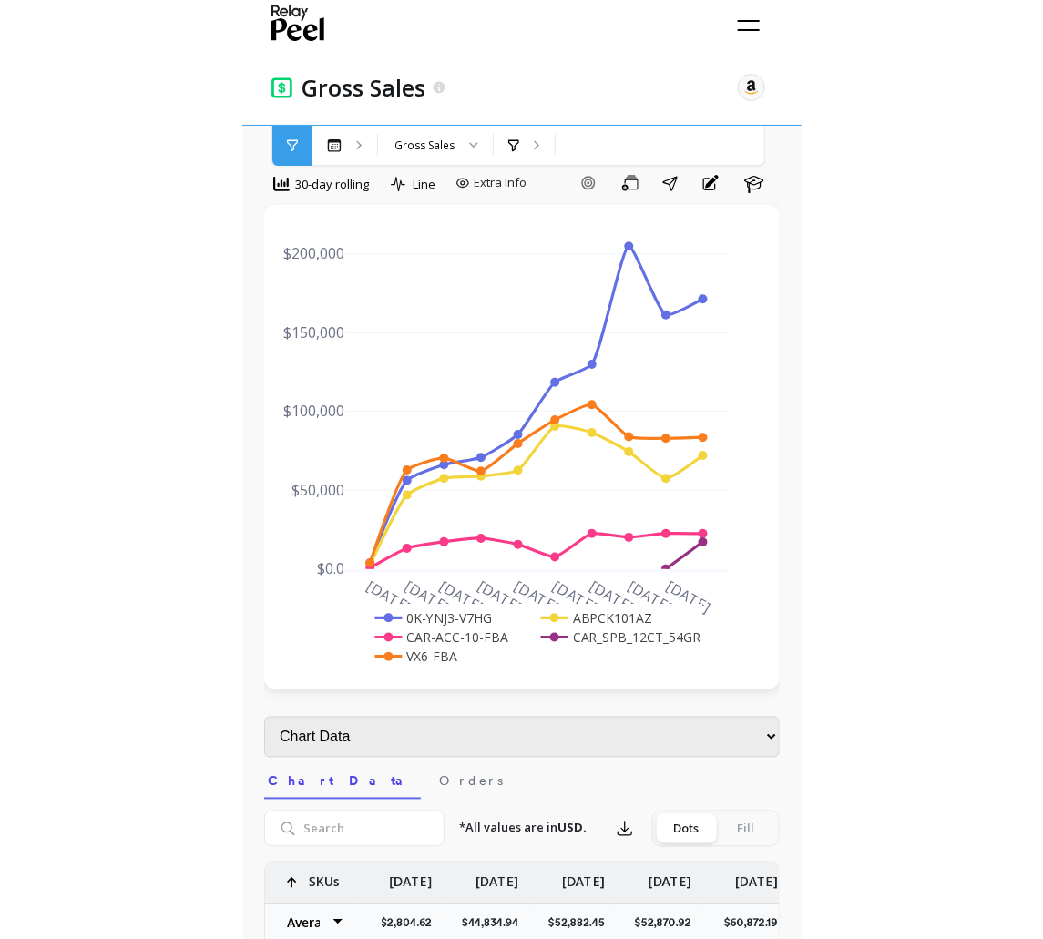
scroll to position [29, 0]
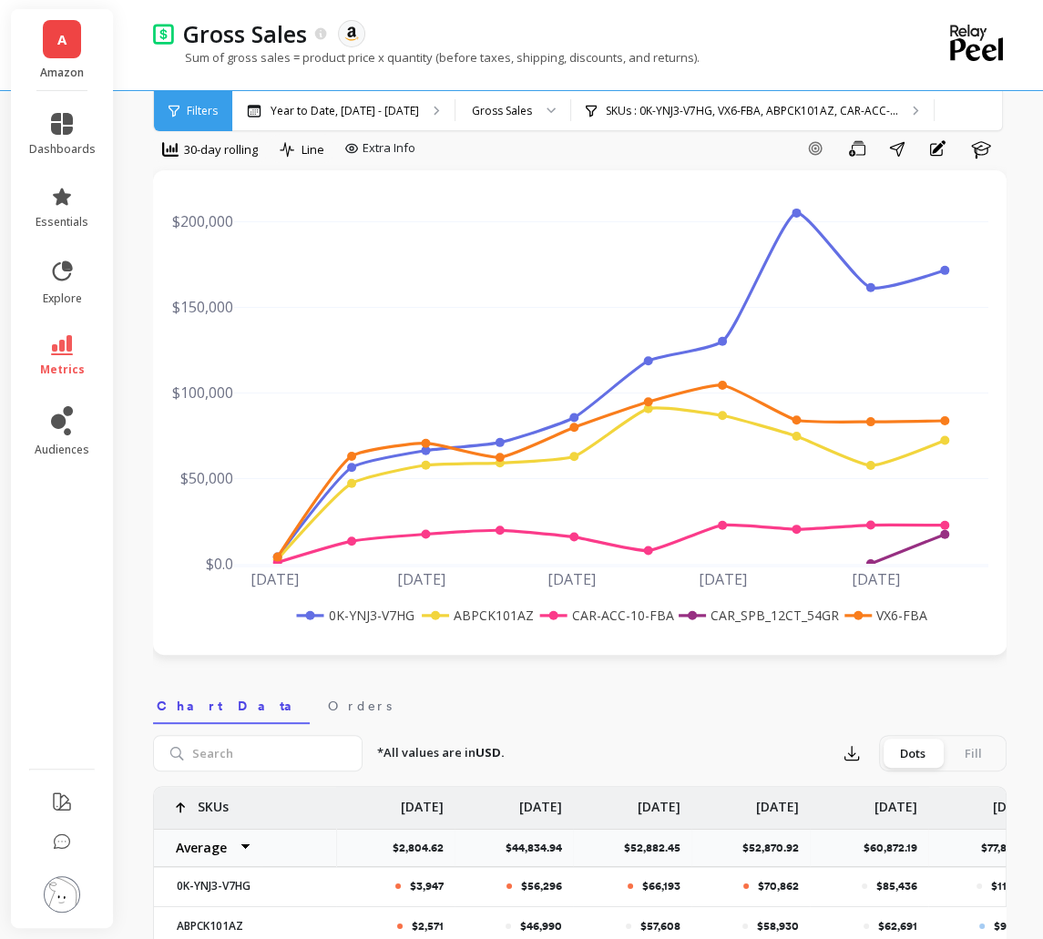
click at [733, 26] on div "Gross Sales The data you are viewing comes from: Amazon Seller Central" at bounding box center [515, 33] width 683 height 31
click at [244, 158] on div "30-day rolling" at bounding box center [210, 149] width 96 height 22
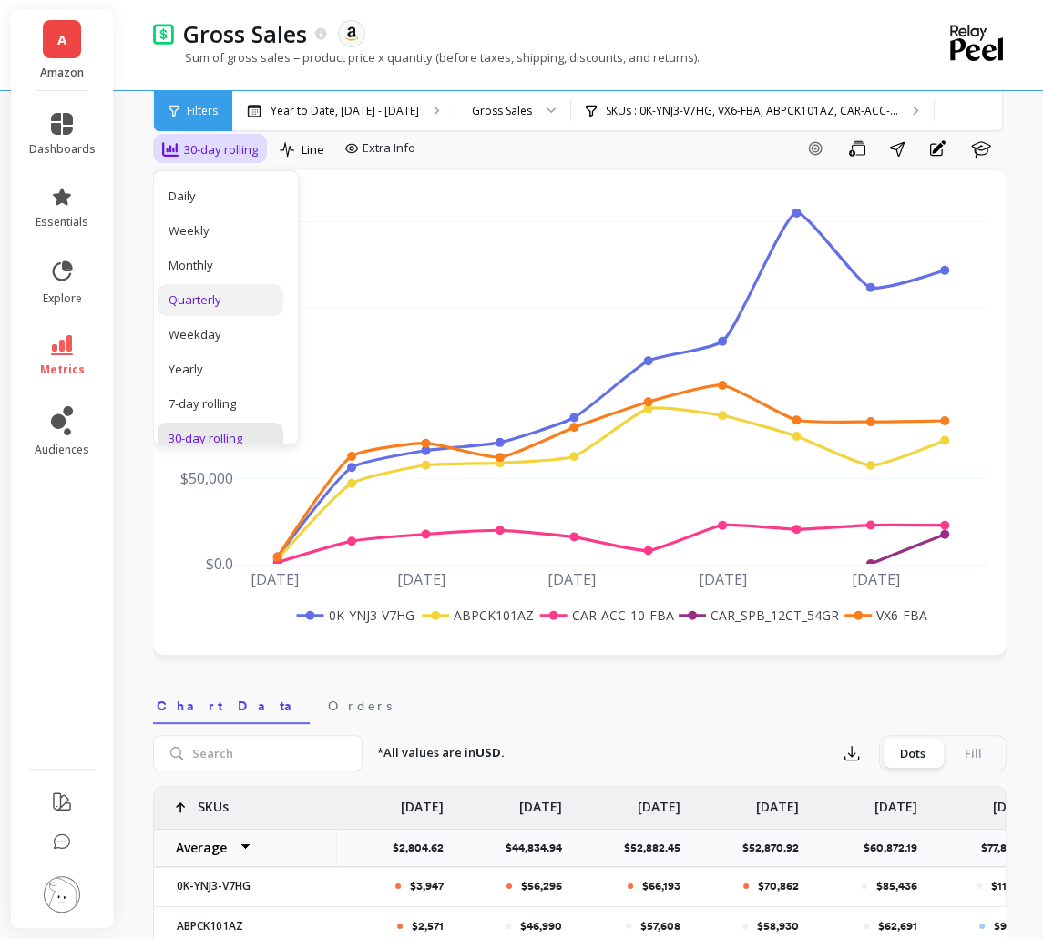
click at [241, 296] on div "Quarterly" at bounding box center [221, 300] width 104 height 17
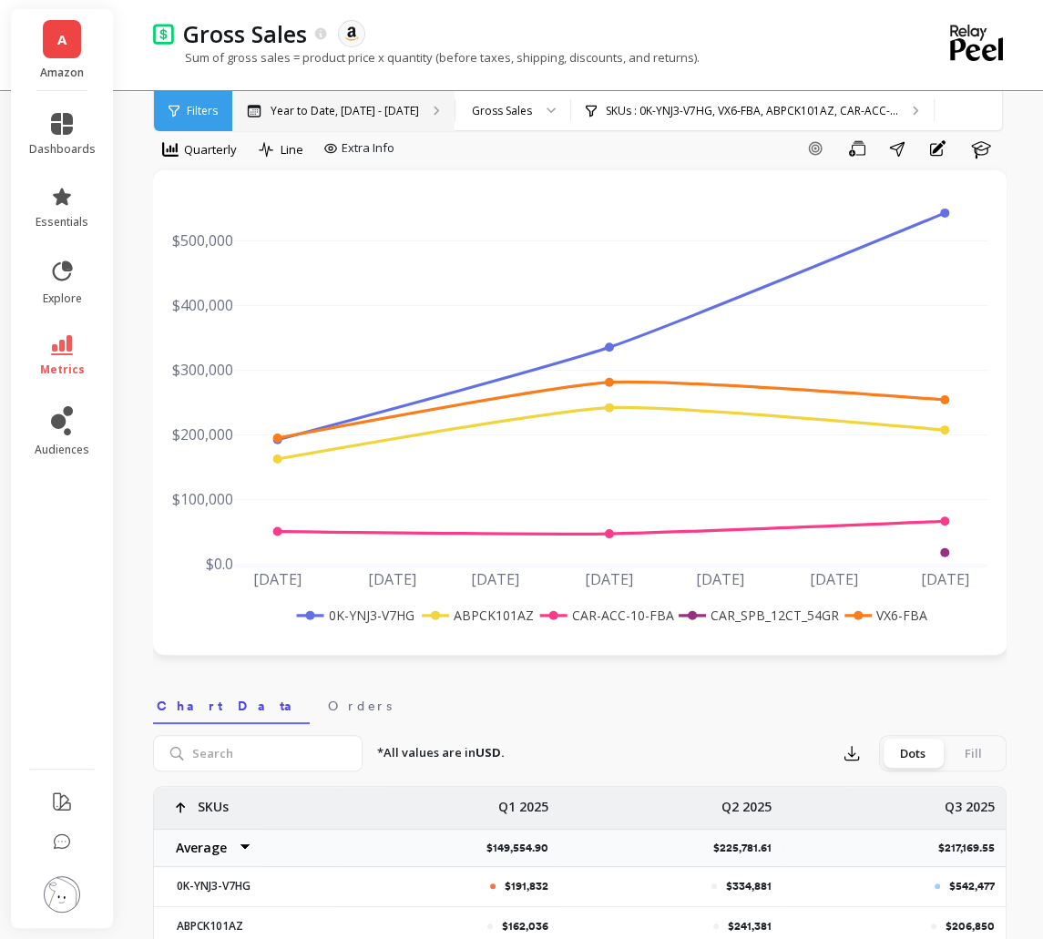
click at [353, 121] on div "Year to Date, [DATE] - [DATE]" at bounding box center [343, 111] width 222 height 40
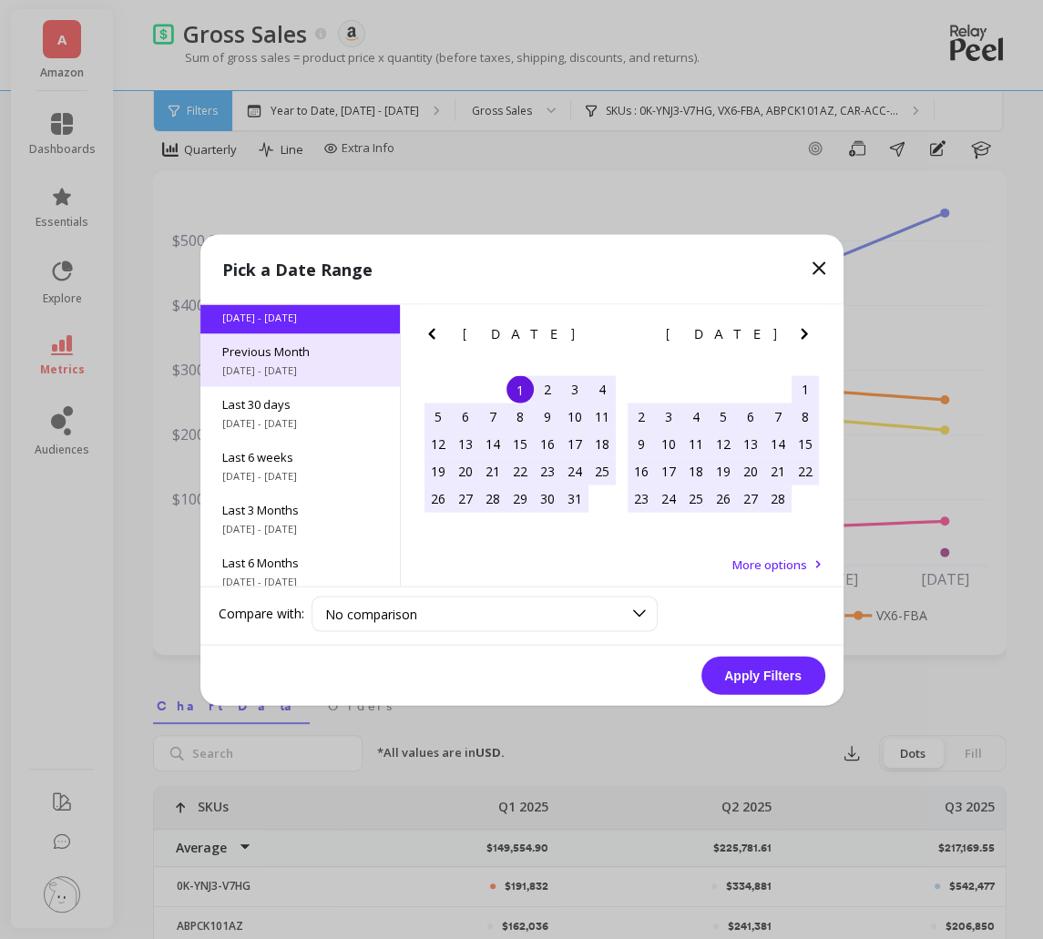
scroll to position [80, 0]
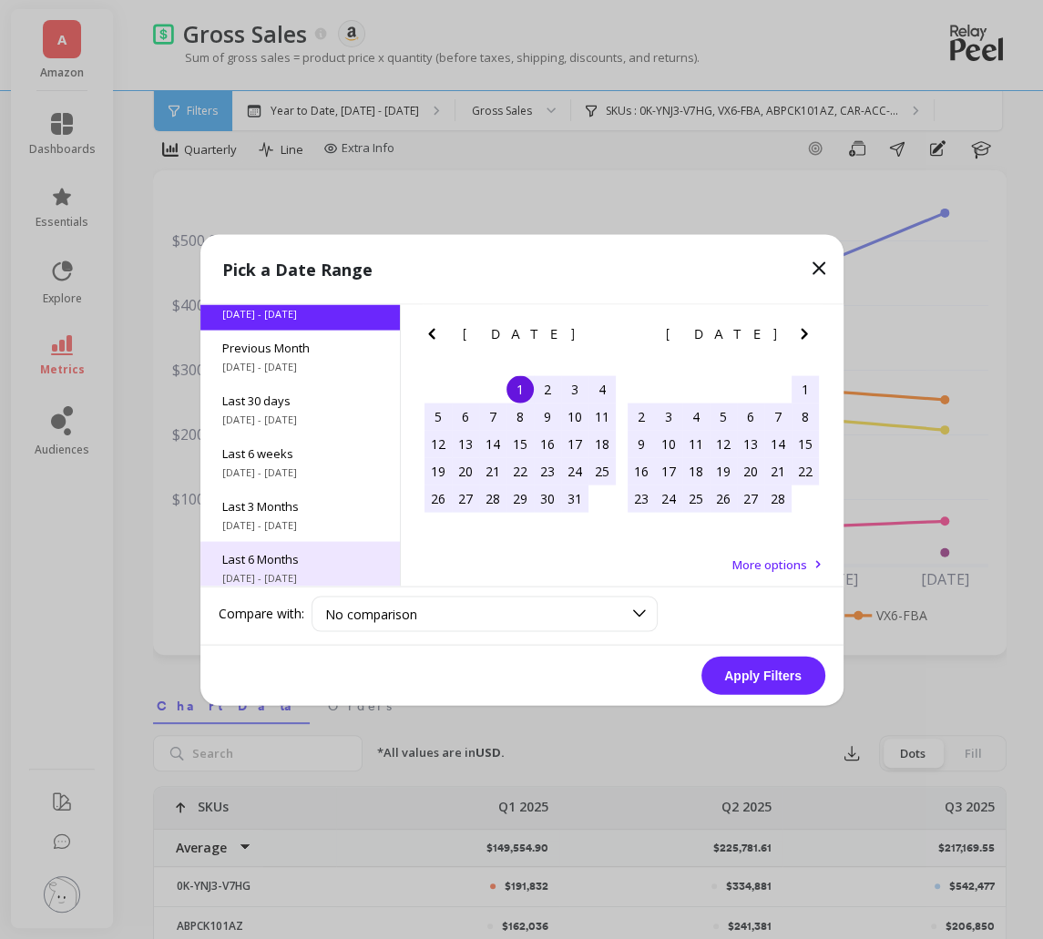
click at [322, 548] on div "Last 6 Months [DATE] - [DATE]" at bounding box center [300, 567] width 200 height 53
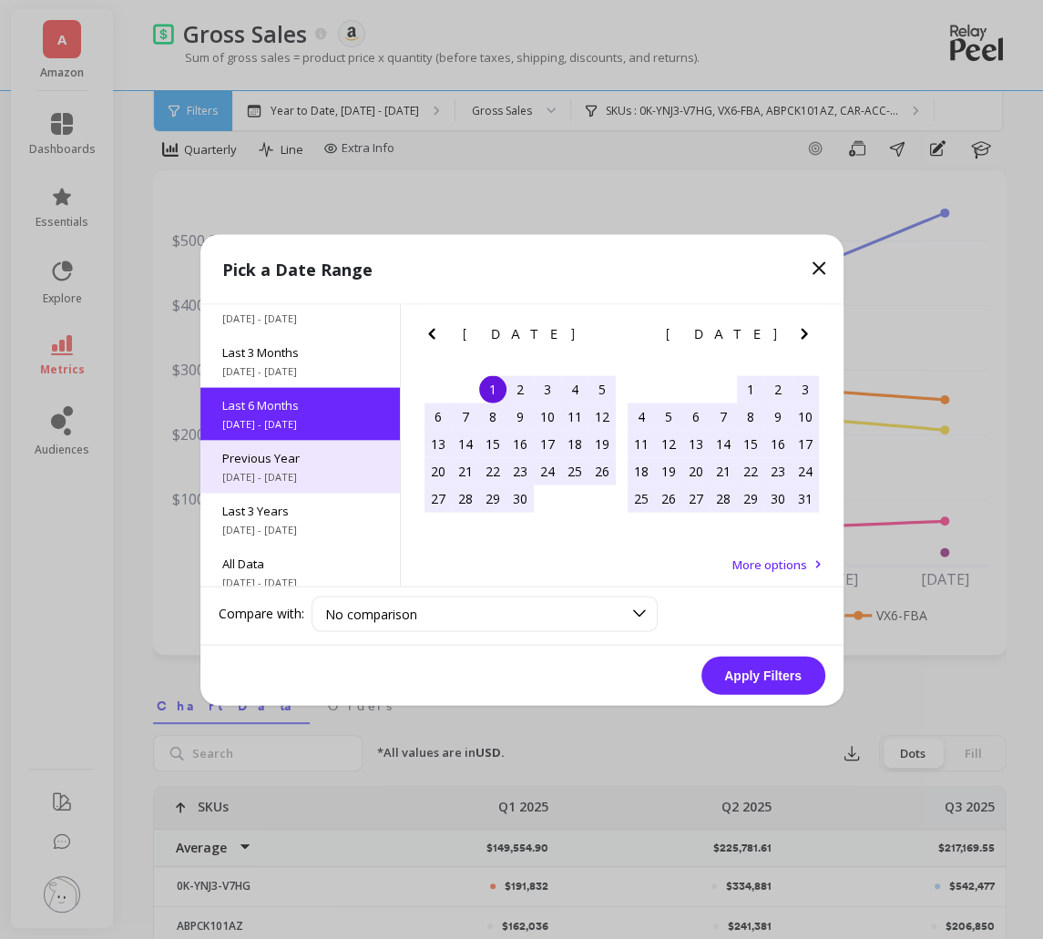
scroll to position [246, 0]
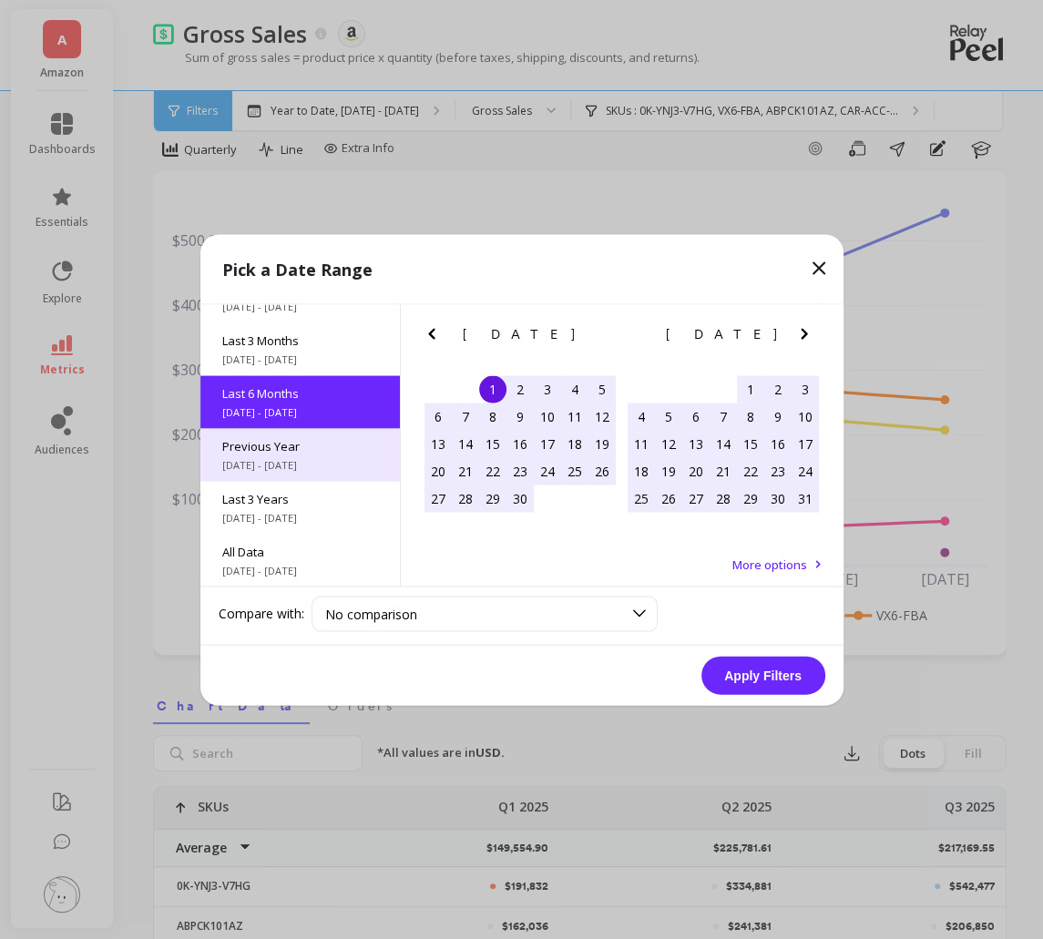
click at [323, 517] on span "[DATE] - [DATE]" at bounding box center [300, 517] width 156 height 15
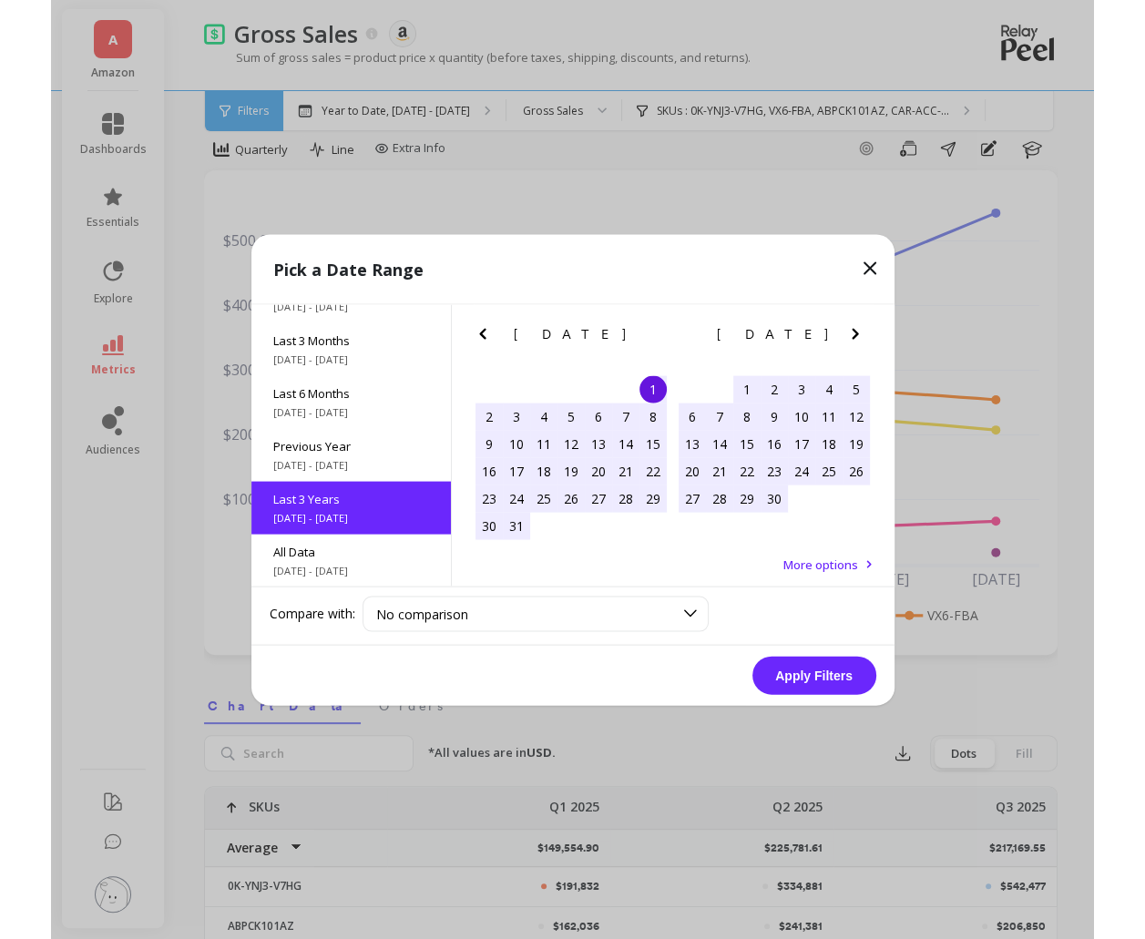
scroll to position [0, 0]
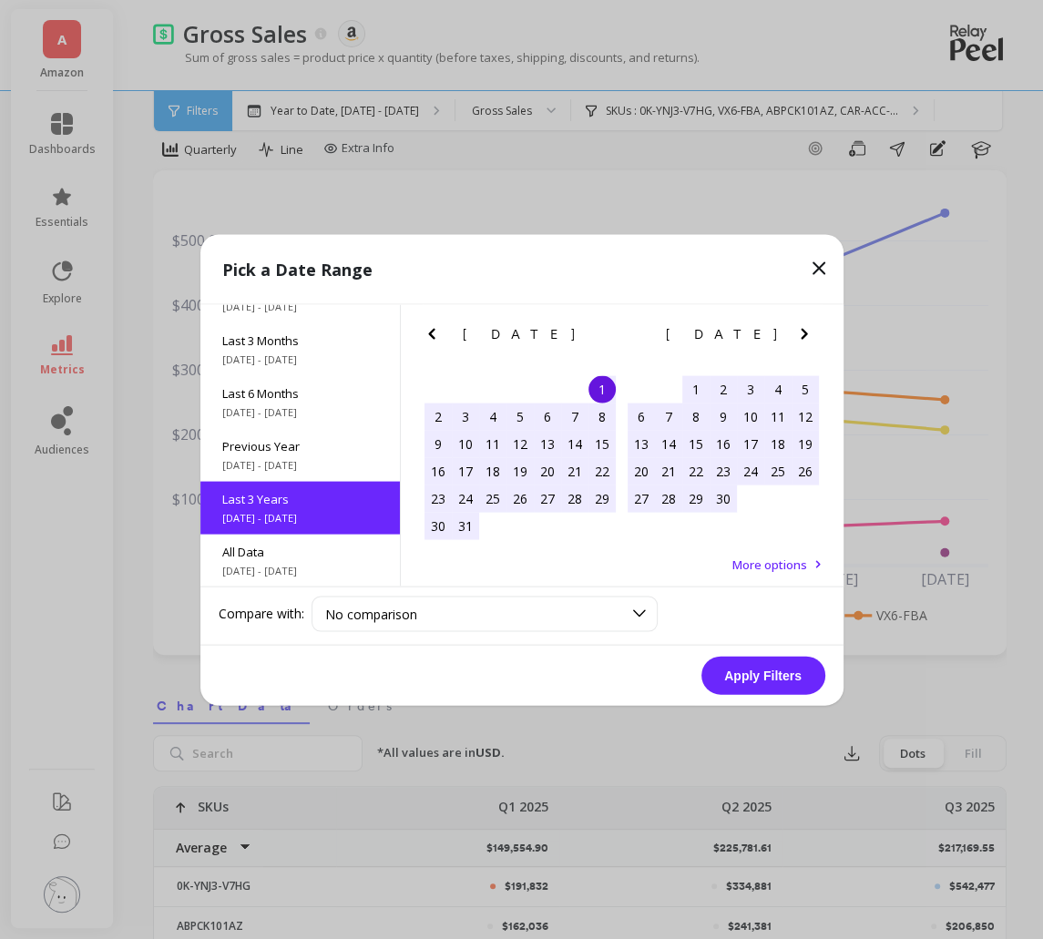
click at [732, 661] on button "Apply Filters" at bounding box center [763, 675] width 124 height 38
